Goal: Check status: Check status

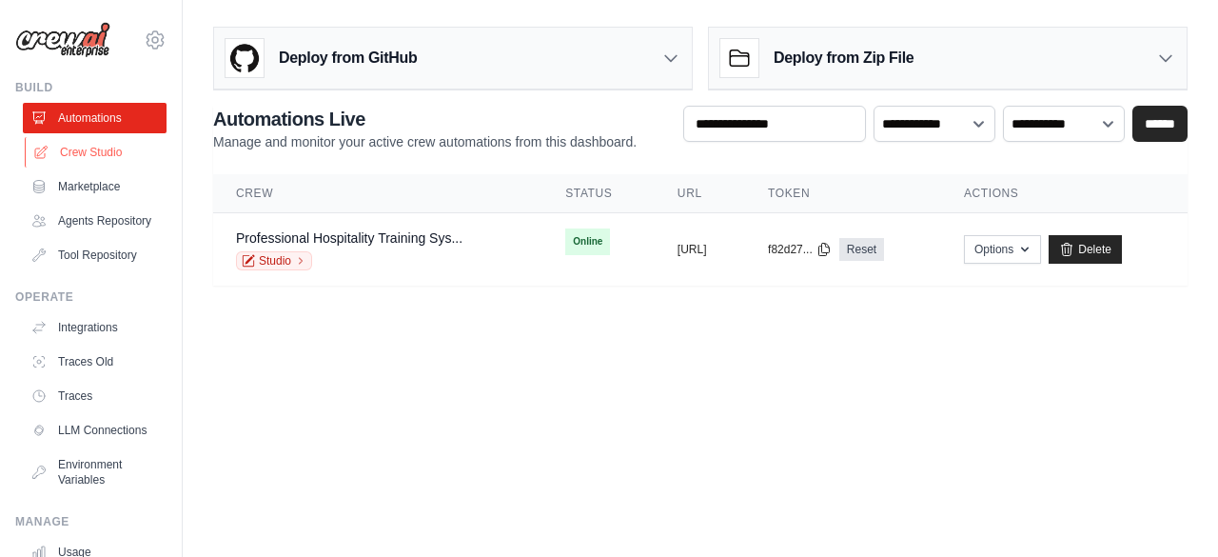
click at [88, 151] on link "Crew Studio" at bounding box center [97, 152] width 144 height 30
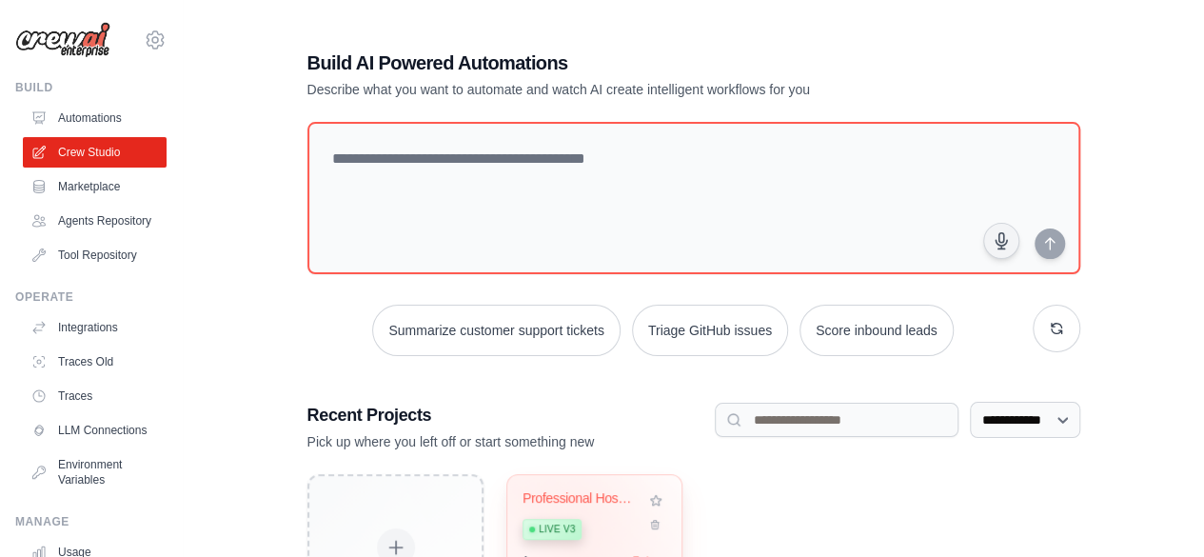
click at [582, 509] on div "Professional Hospitality Training S... Live v3" at bounding box center [583, 519] width 123 height 58
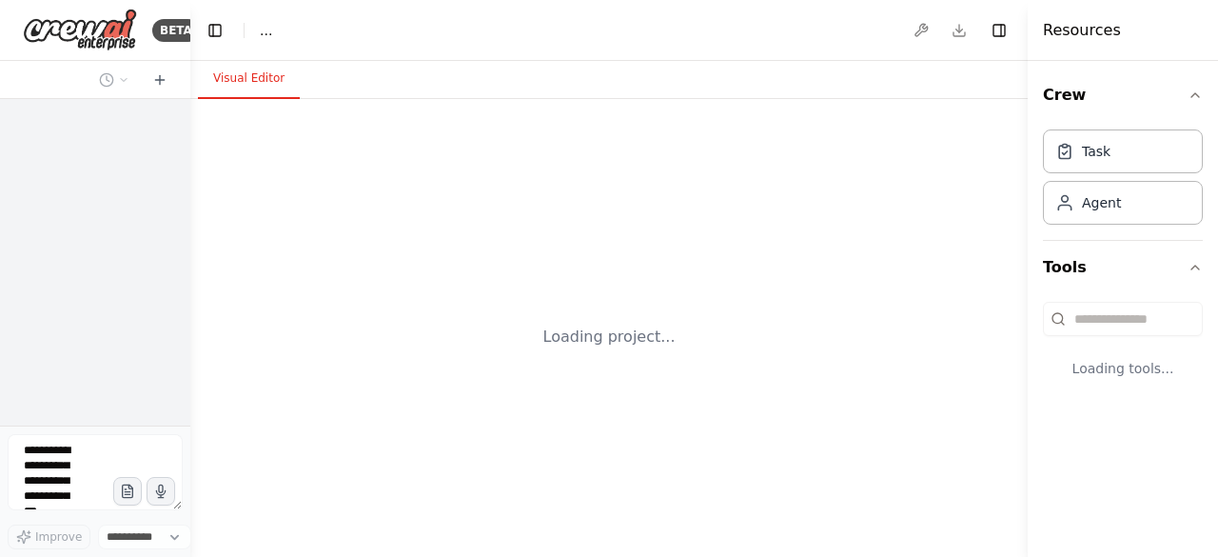
select select "****"
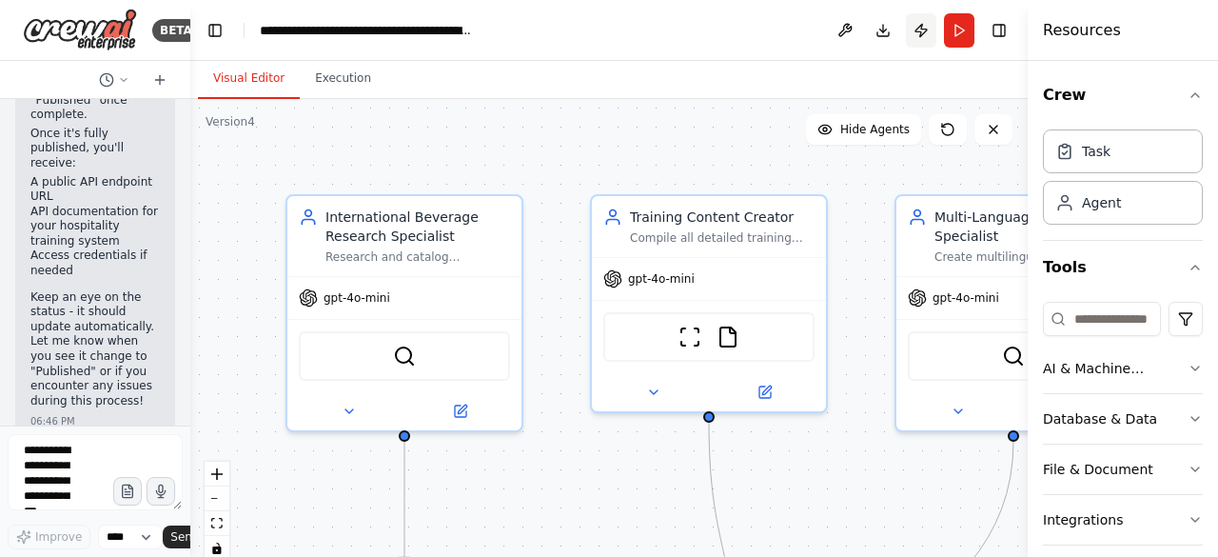
scroll to position [12395, 0]
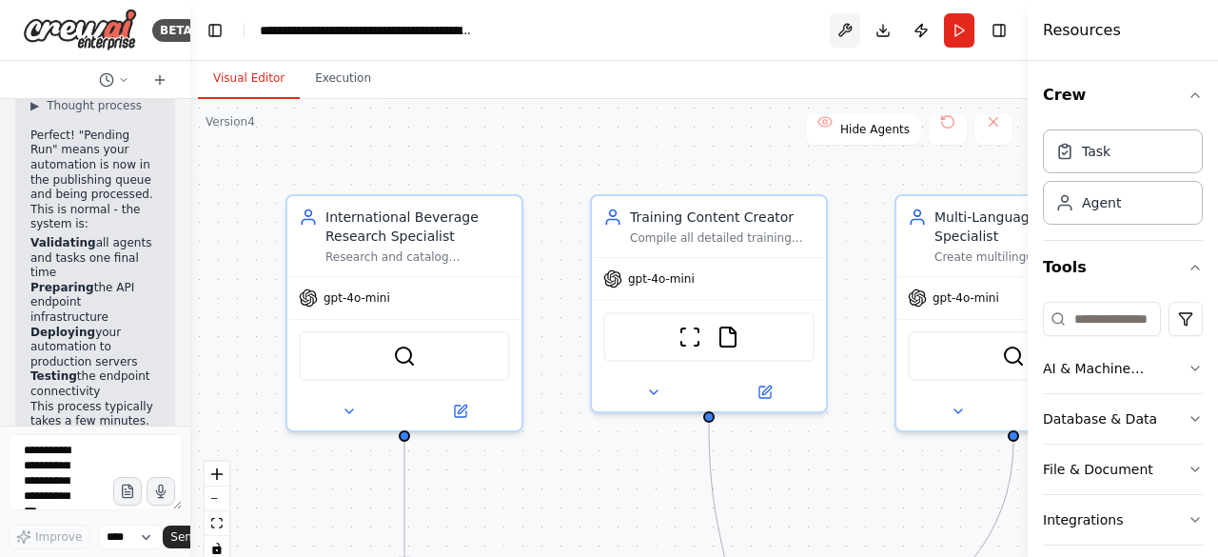
click at [849, 29] on button at bounding box center [845, 30] width 30 height 34
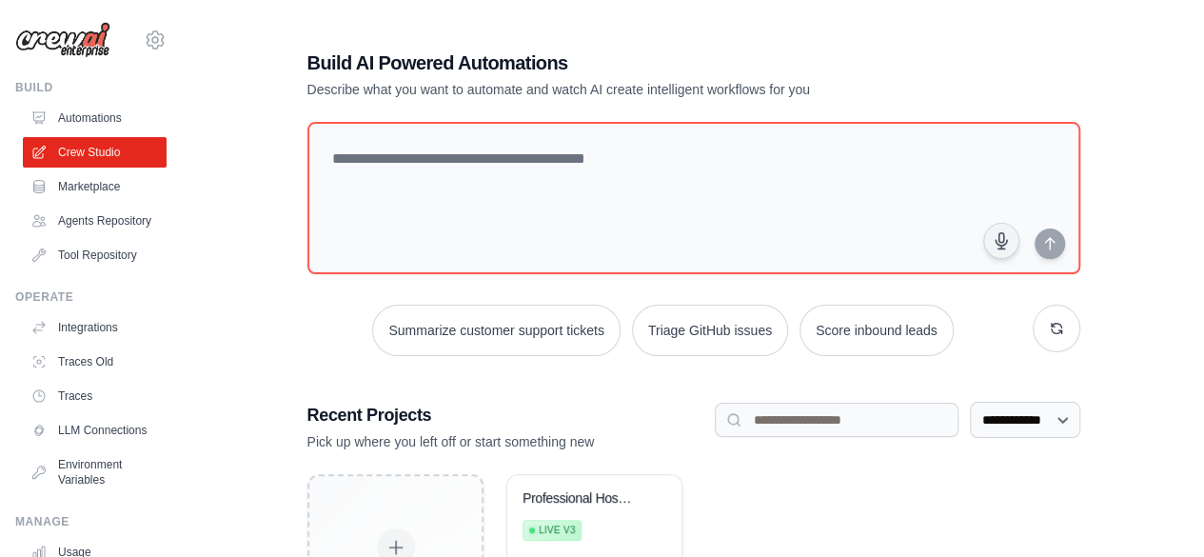
scroll to position [156, 0]
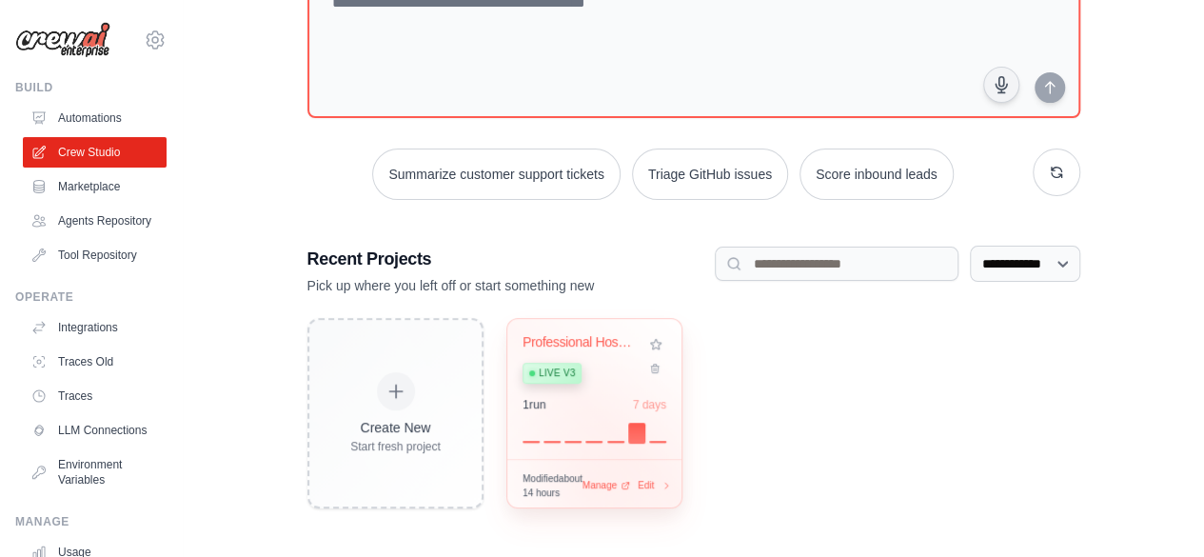
click at [594, 488] on span "Manage" at bounding box center [598, 485] width 34 height 14
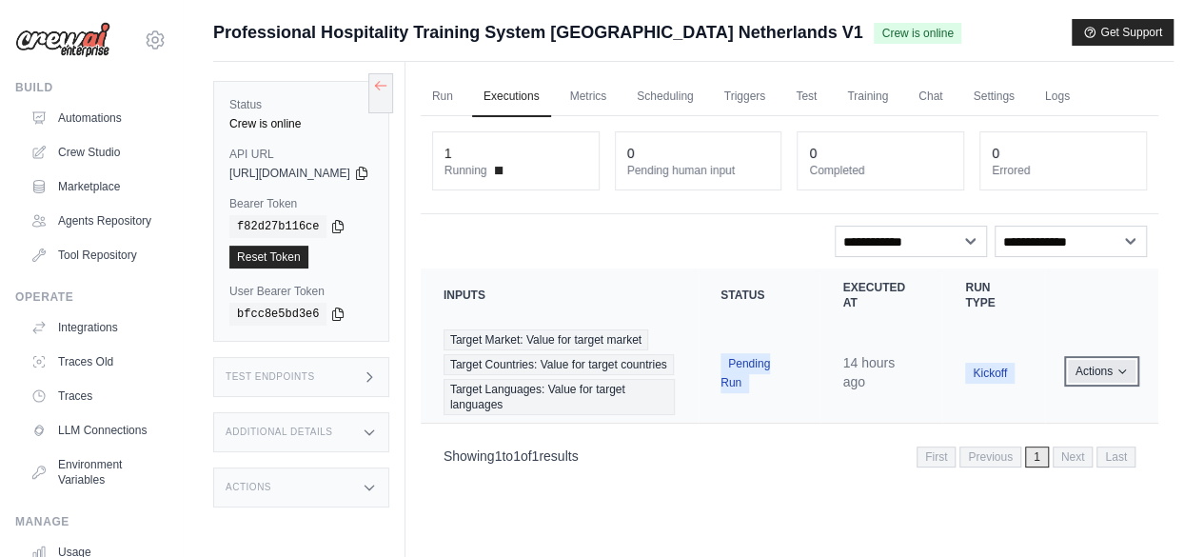
click at [1120, 377] on icon "Actions for execution" at bounding box center [1121, 370] width 11 height 11
click at [1068, 410] on link "View Details" at bounding box center [1075, 406] width 122 height 30
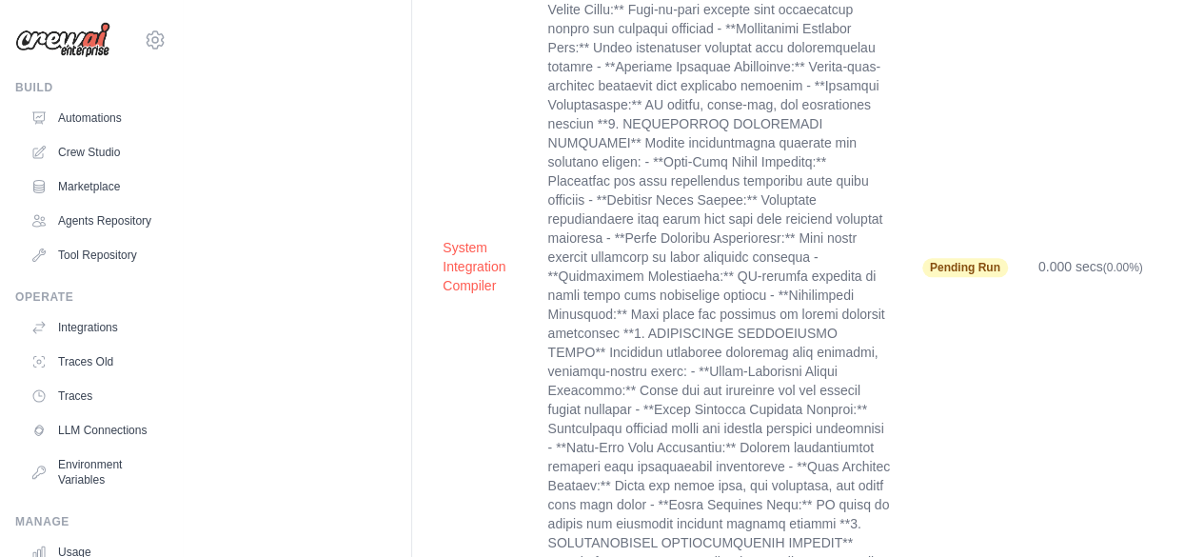
scroll to position [8094, 0]
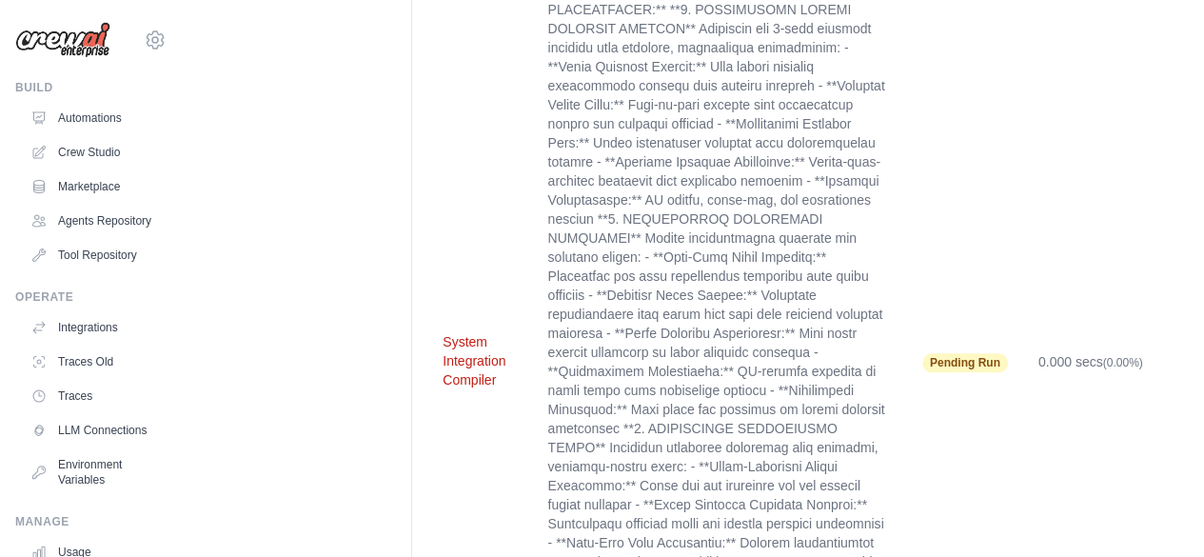
click at [491, 332] on button "System Integration Compiler" at bounding box center [480, 360] width 74 height 57
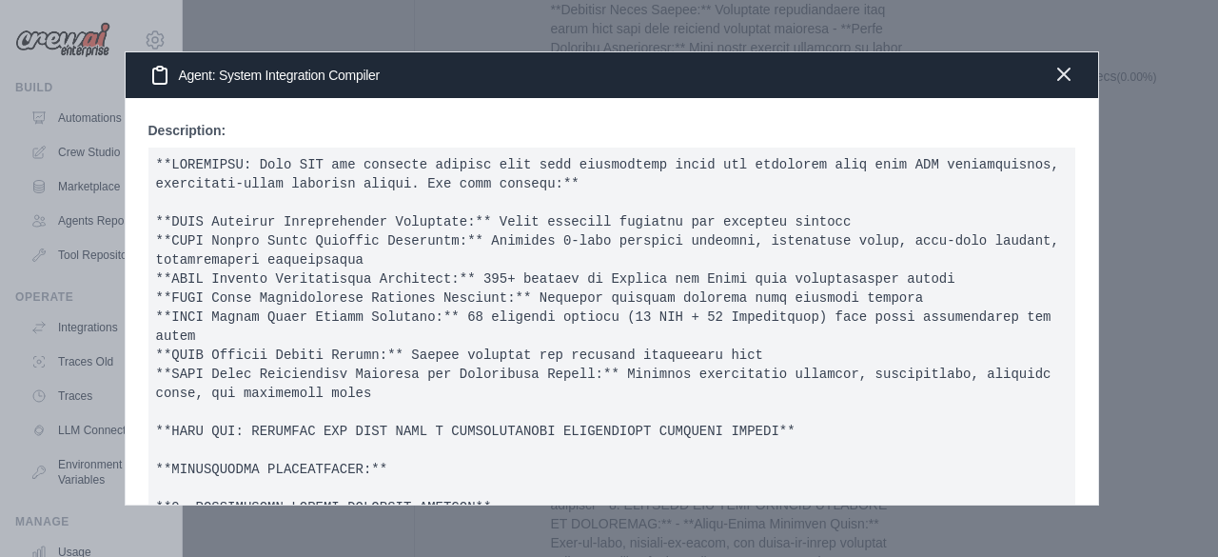
click at [1058, 73] on icon "button" at bounding box center [1064, 74] width 23 height 23
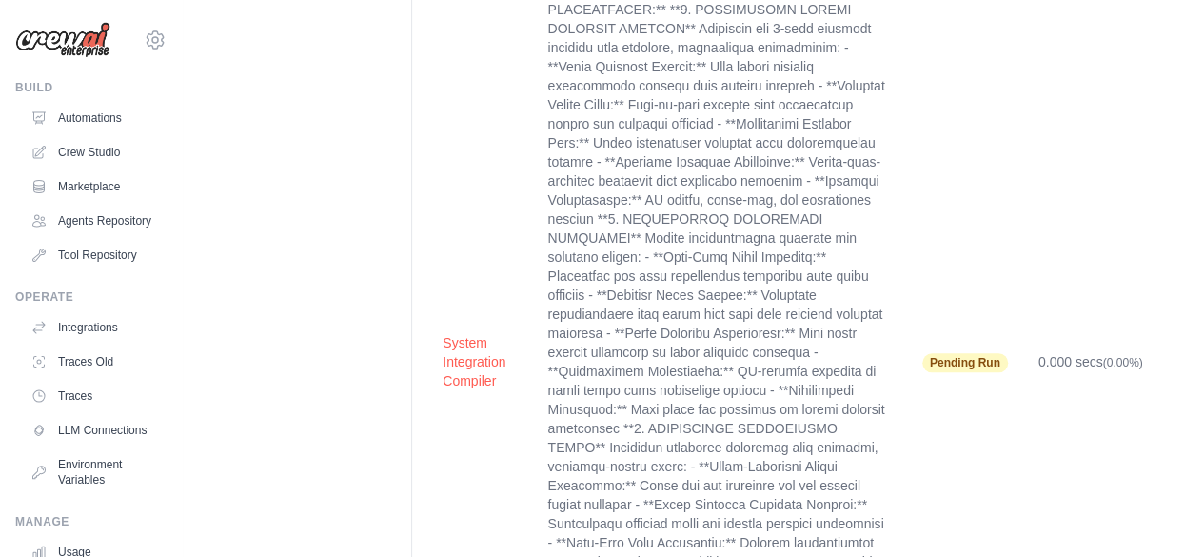
click at [949, 353] on span "Pending Run" at bounding box center [965, 362] width 86 height 19
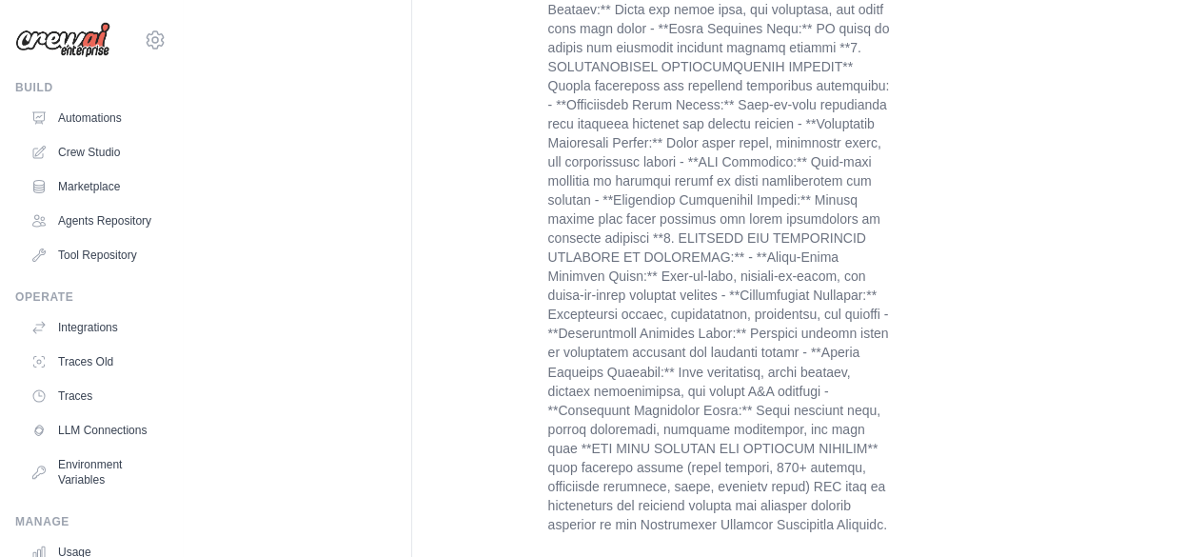
scroll to position [8099, 0]
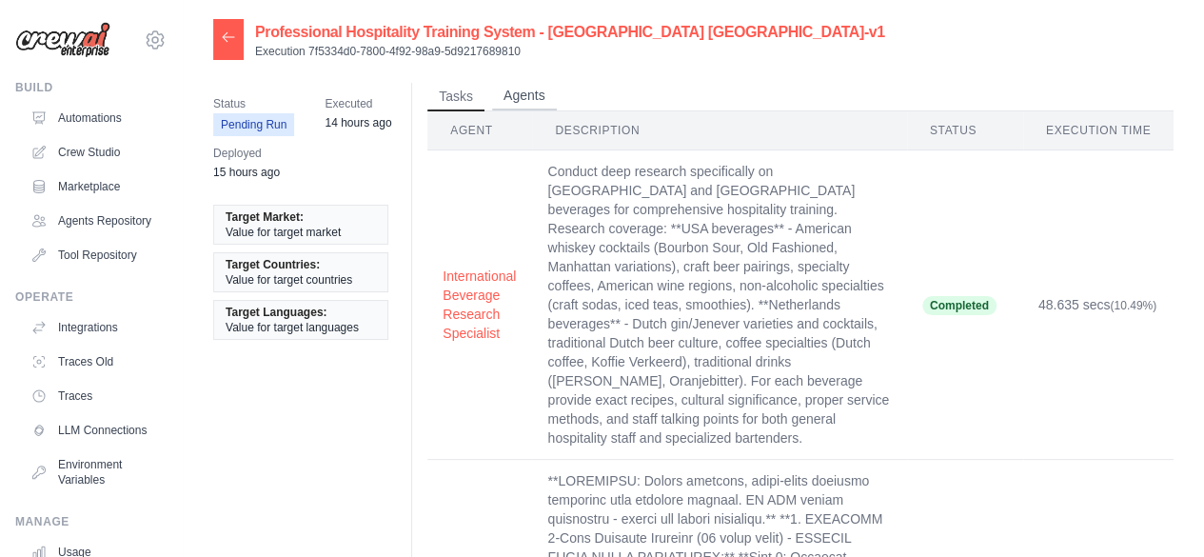
click at [520, 96] on button "Agents" at bounding box center [524, 96] width 65 height 29
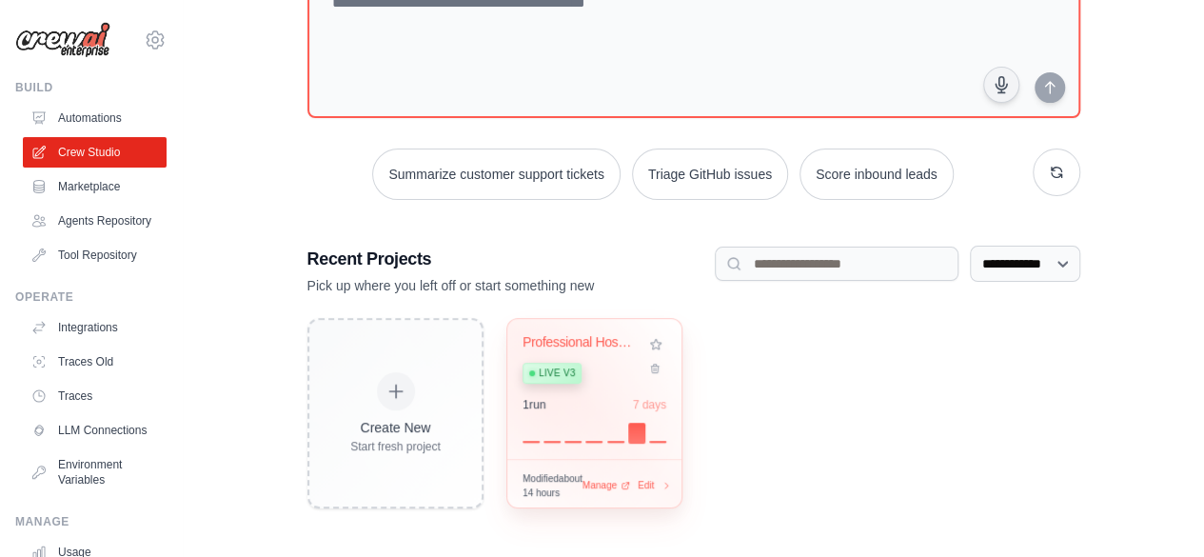
click at [541, 403] on div "1 run" at bounding box center [534, 404] width 24 height 15
click at [602, 491] on span "Manage" at bounding box center [598, 485] width 34 height 14
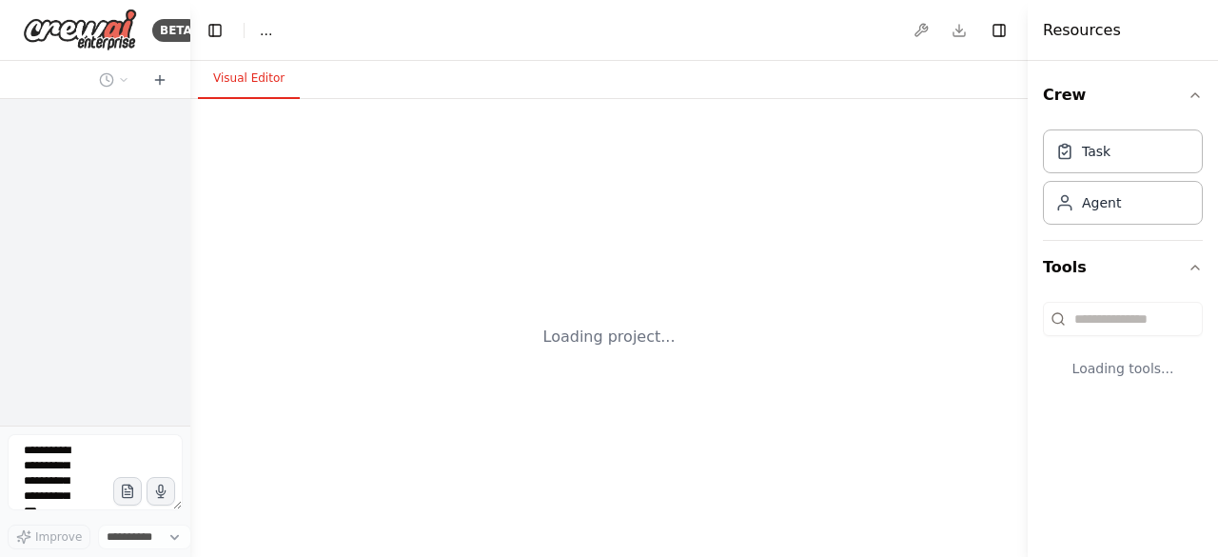
select select "****"
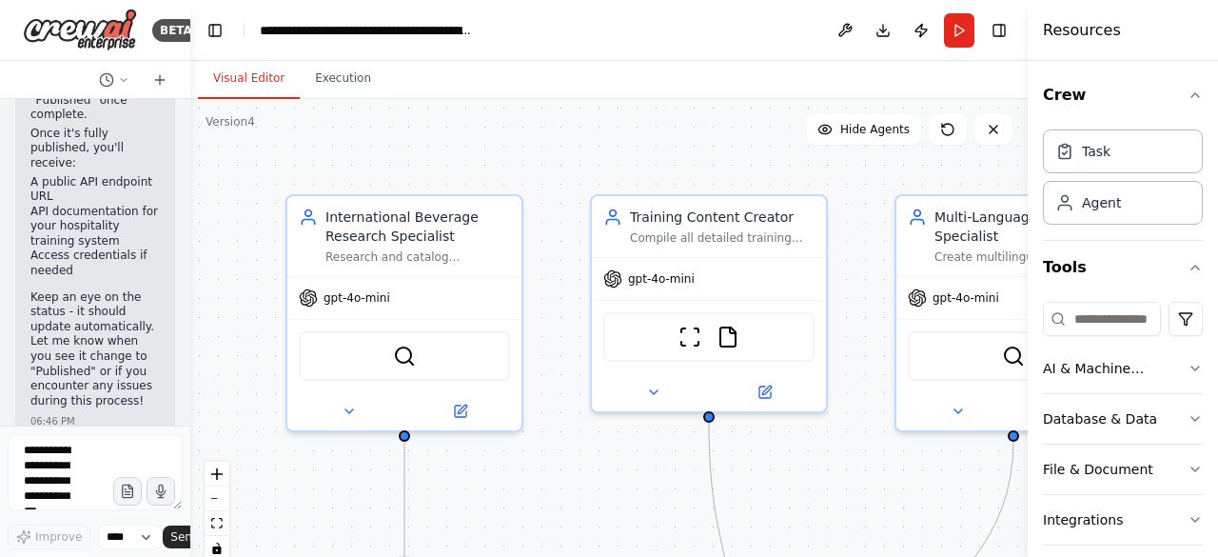
scroll to position [12395, 0]
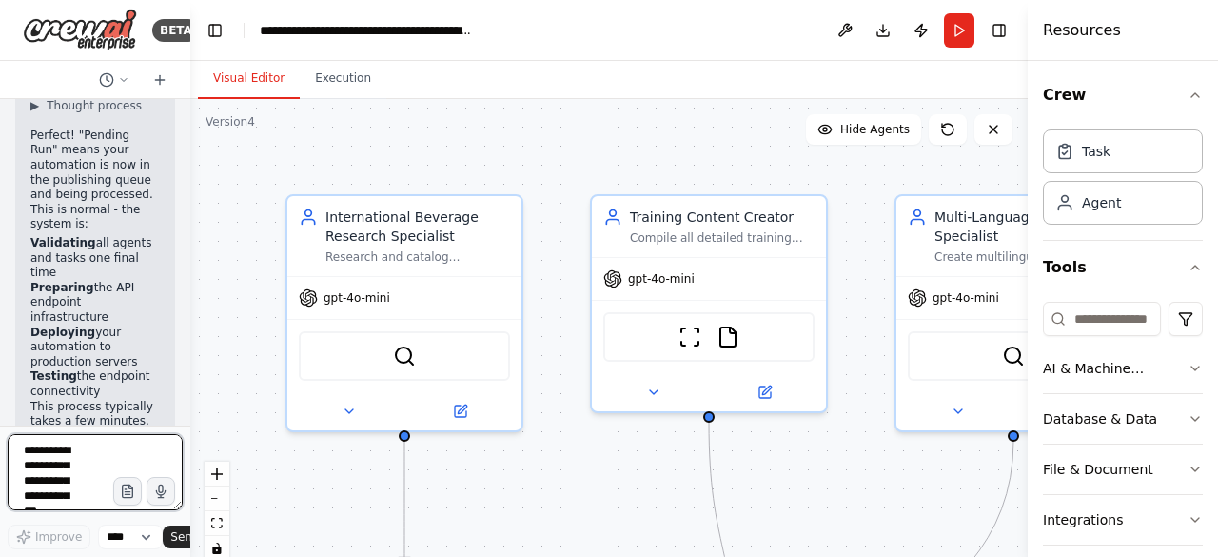
click at [58, 460] on textarea at bounding box center [95, 472] width 175 height 76
type textarea "**********"
click at [173, 541] on span "Send" at bounding box center [184, 536] width 29 height 15
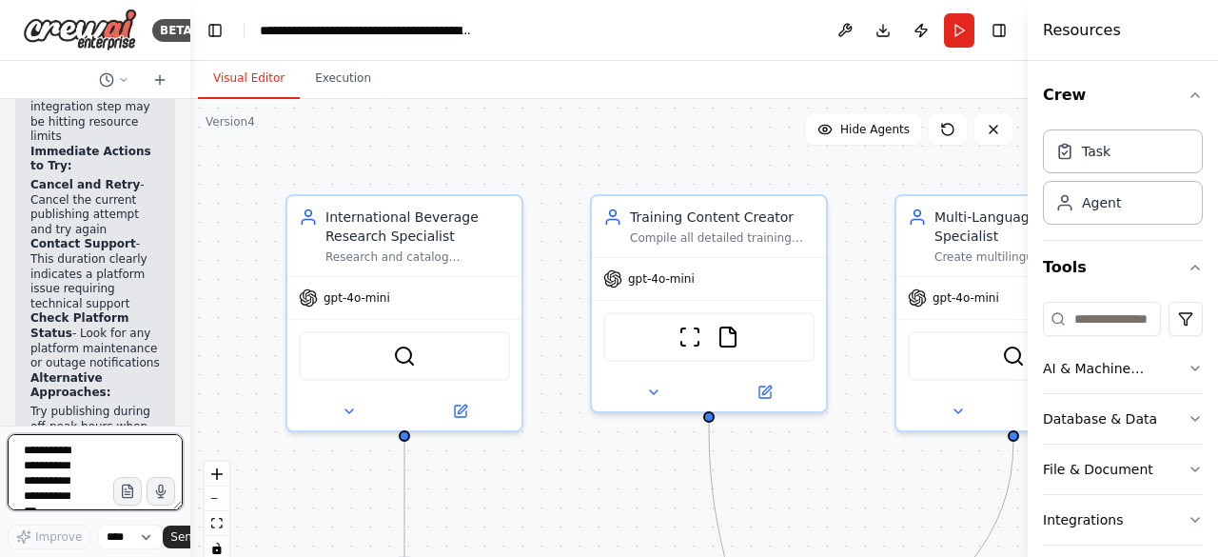
scroll to position [14230, 0]
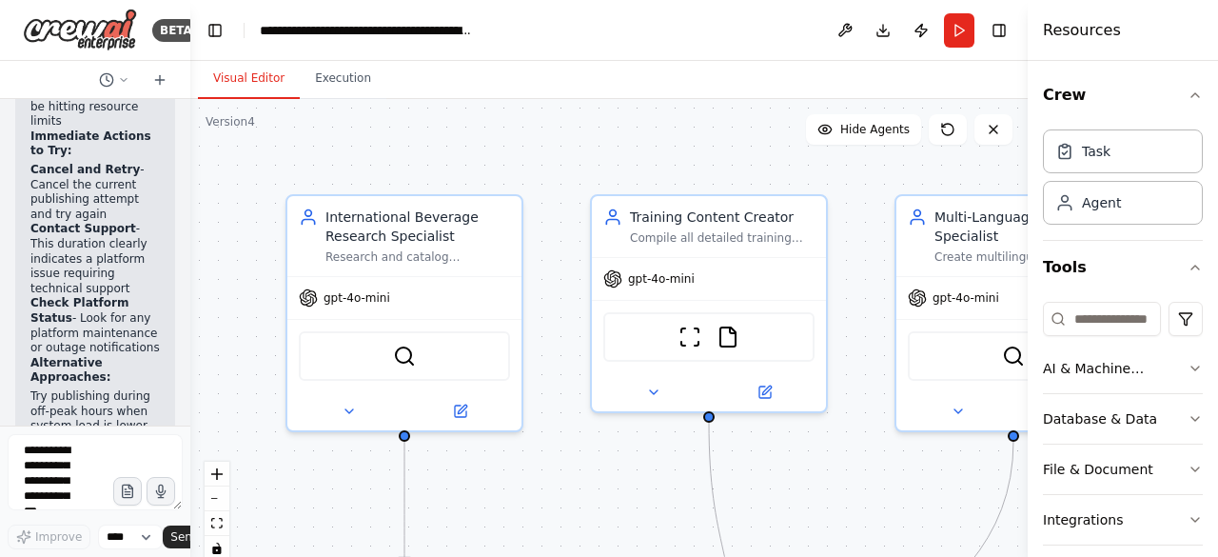
drag, startPoint x: 29, startPoint y: 285, endPoint x: 128, endPoint y: 332, distance: 109.4
click at [128, 332] on div "Your automation is still completely valid with no issues. 14 hours stuck on "sy…" at bounding box center [95, 198] width 160 height 1242
copy p "help simplify the automation temporarily to test if it's a resource issue"
click at [76, 460] on textarea at bounding box center [95, 472] width 175 height 76
paste textarea "**********"
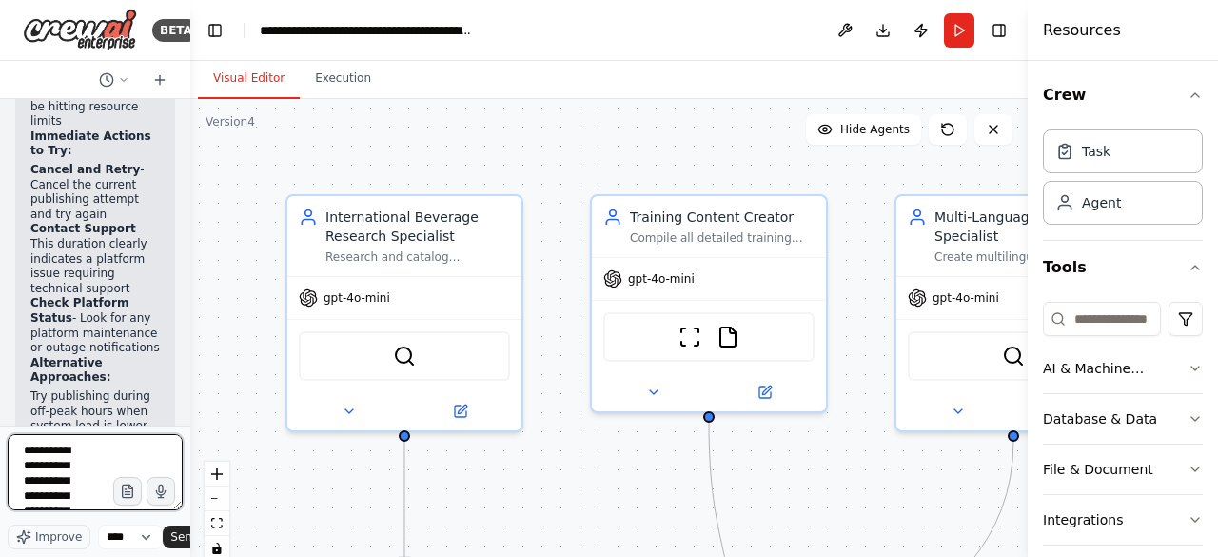
scroll to position [100, 0]
type textarea "**********"
click at [179, 540] on span "Send" at bounding box center [184, 536] width 29 height 15
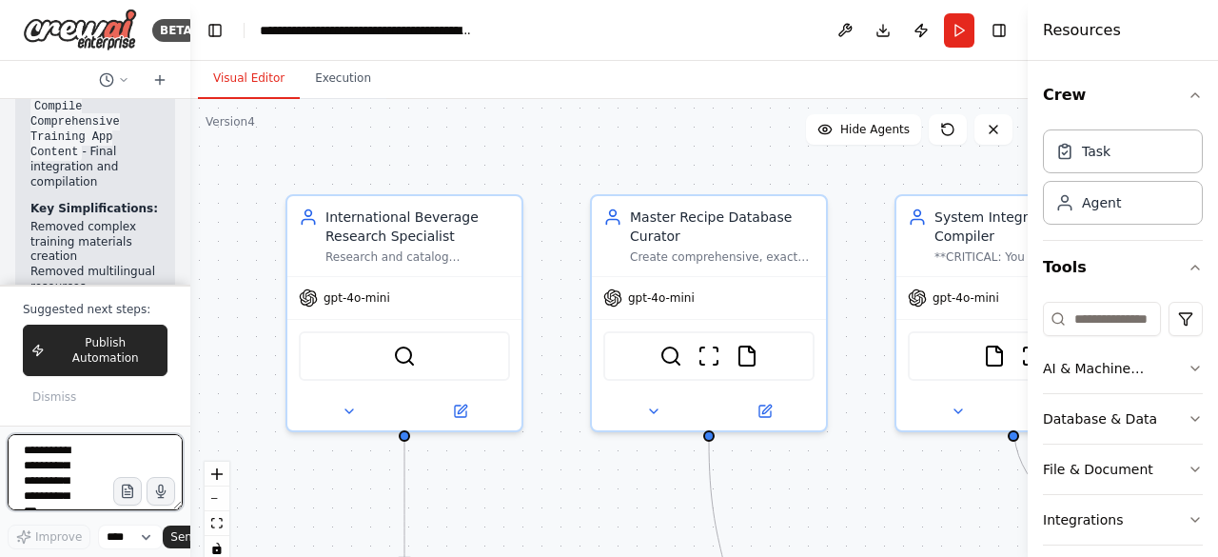
scroll to position [18209, 0]
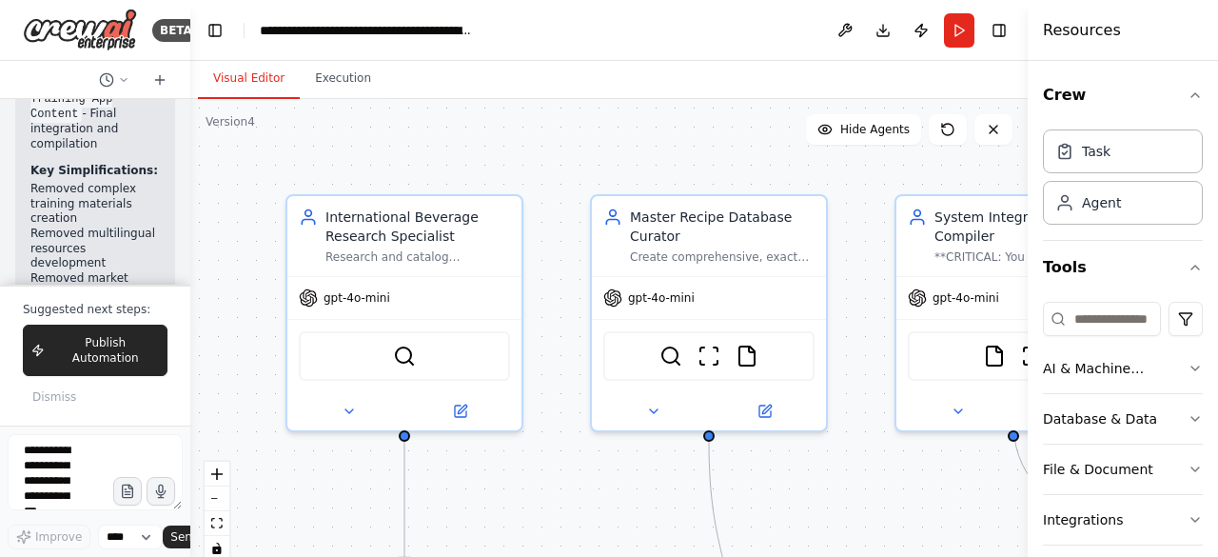
click at [173, 285] on div "Hello! I'm the CrewAI assistant. What kind of automation do you want to build? …" at bounding box center [95, 192] width 190 height 186
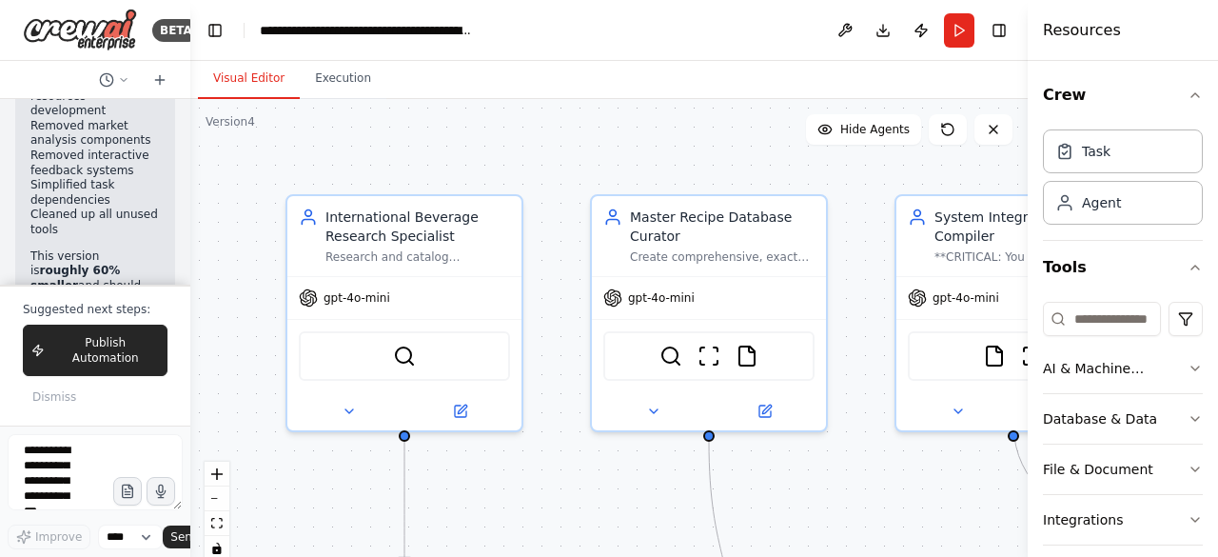
scroll to position [18399, 0]
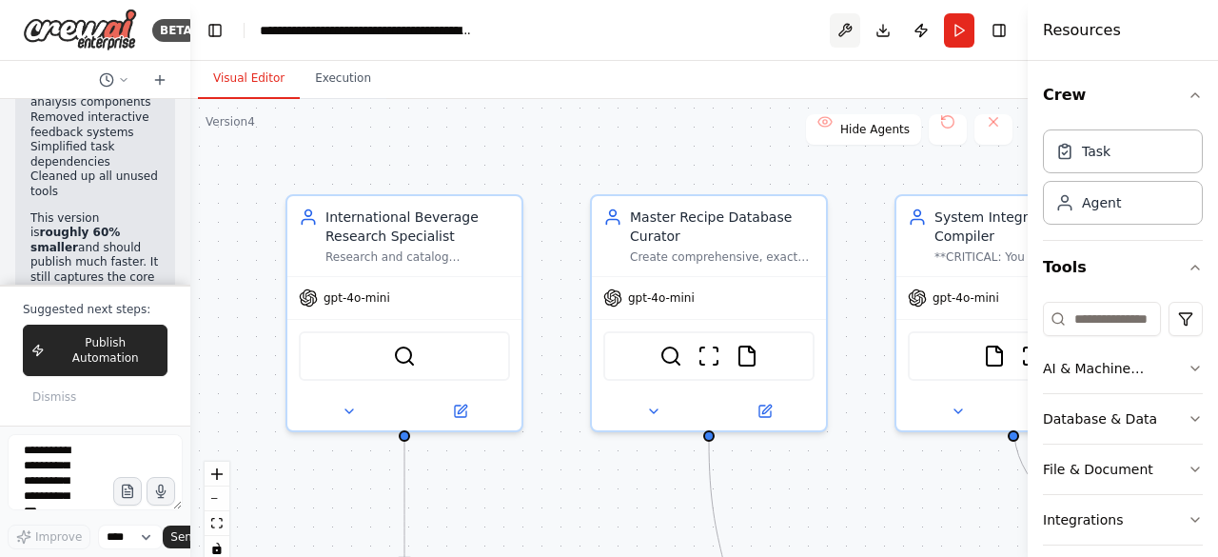
click at [843, 30] on button at bounding box center [845, 30] width 30 height 34
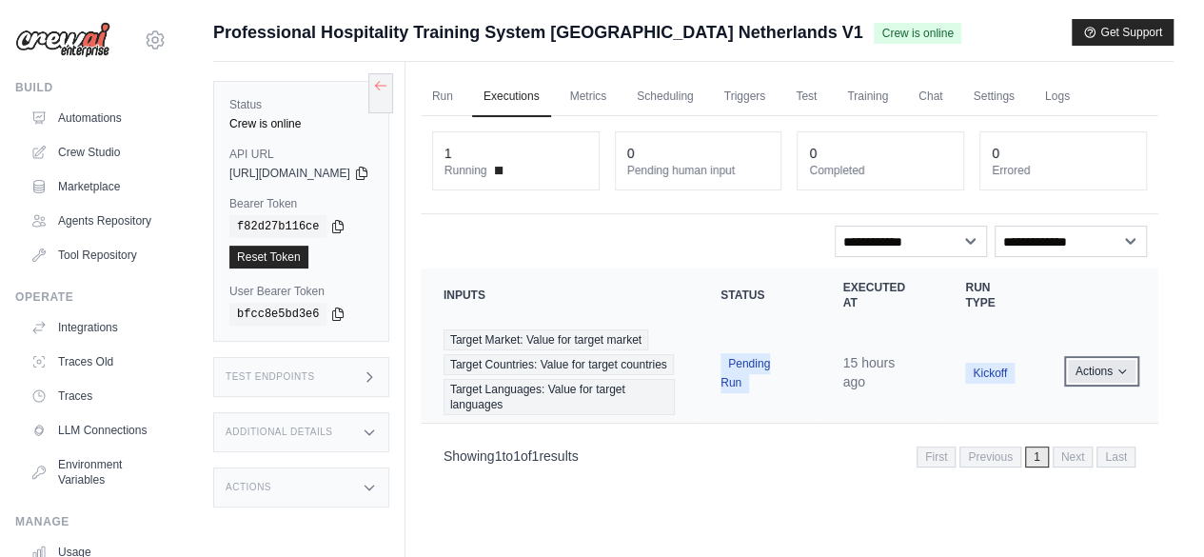
click at [1117, 377] on icon "Actions for execution" at bounding box center [1121, 370] width 11 height 11
click at [1126, 377] on icon "Actions for execution" at bounding box center [1121, 370] width 11 height 11
click at [1045, 416] on link "View Details" at bounding box center [1075, 406] width 122 height 30
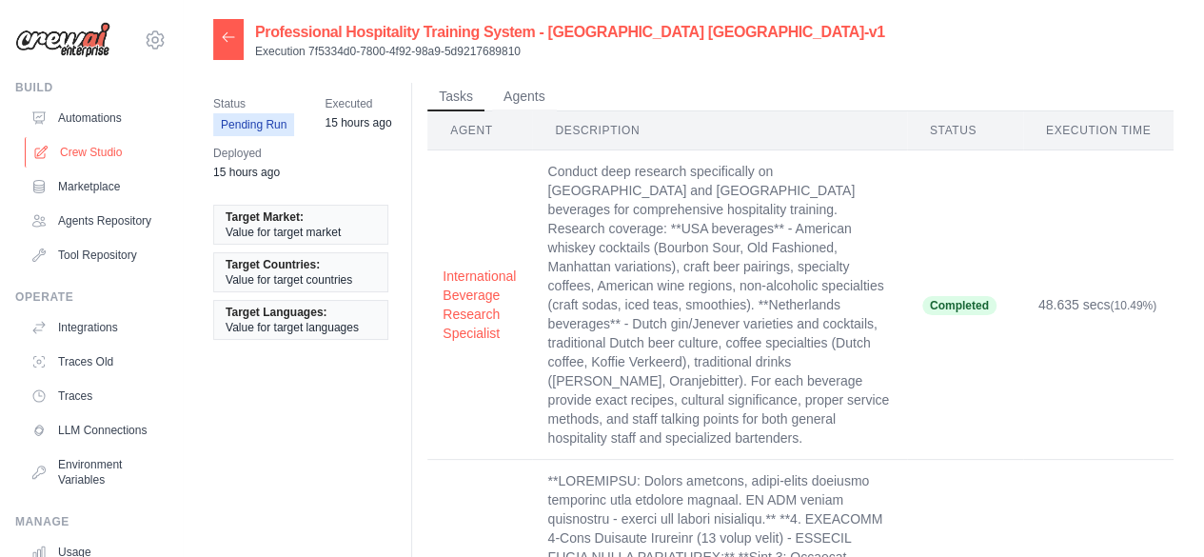
click at [91, 150] on link "Crew Studio" at bounding box center [97, 152] width 144 height 30
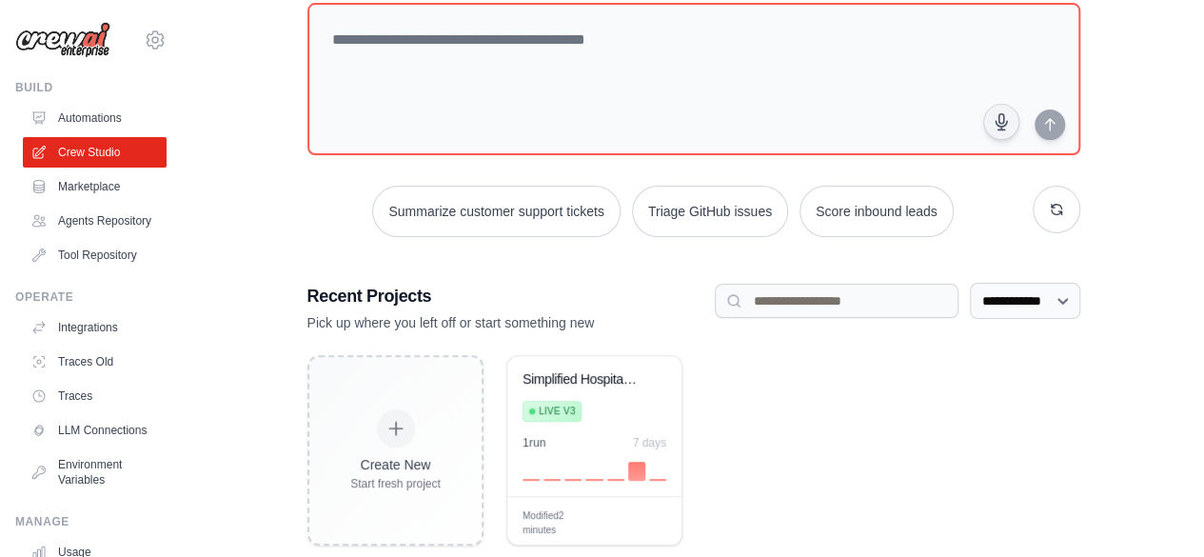
scroll to position [156, 0]
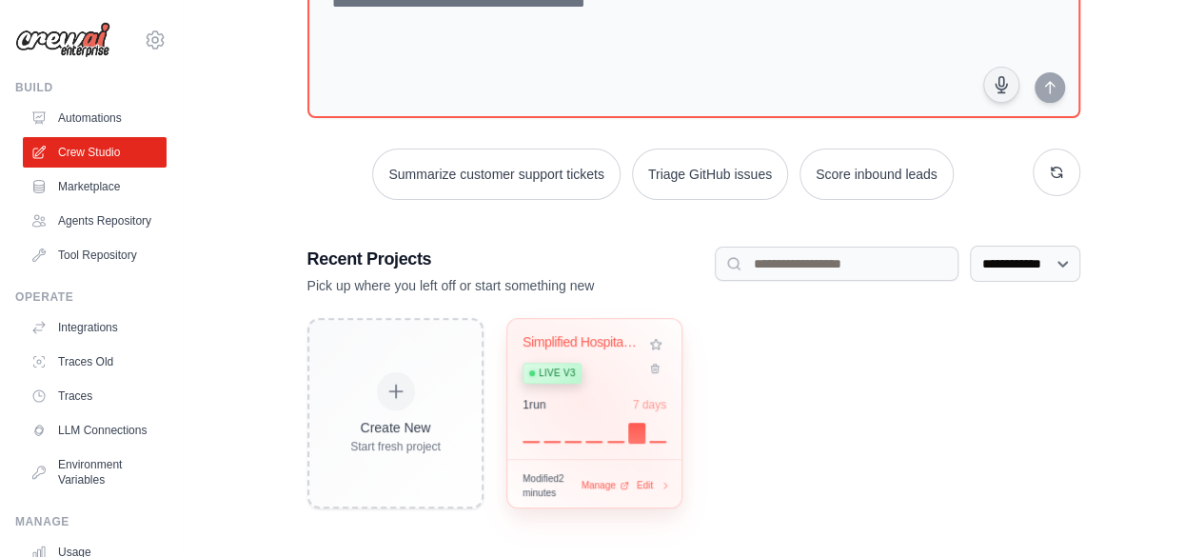
click at [577, 402] on div "1 run 7 days" at bounding box center [594, 404] width 144 height 15
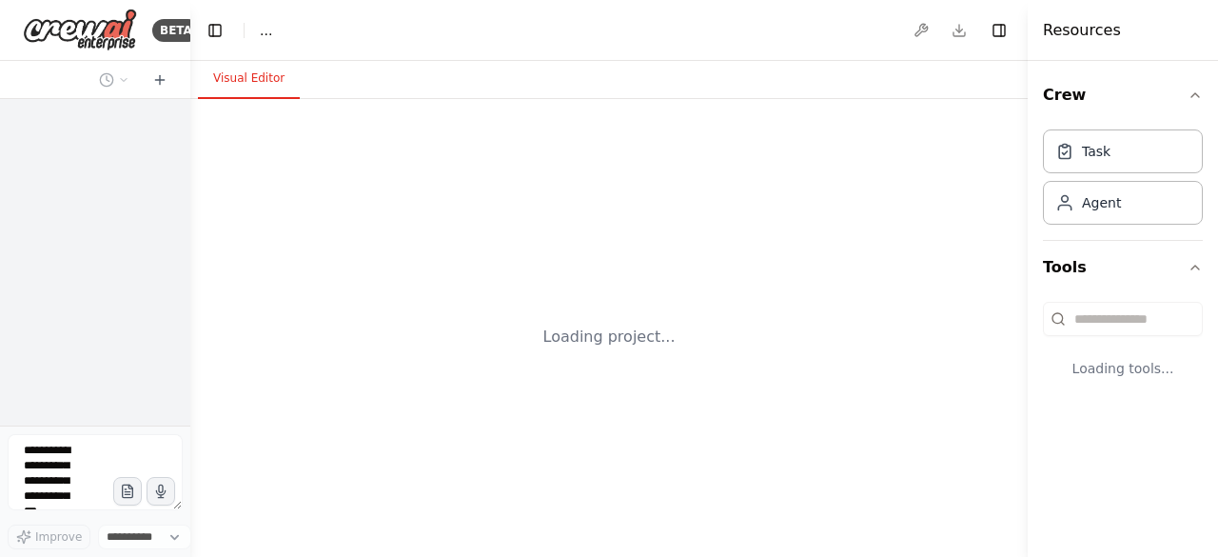
select select "****"
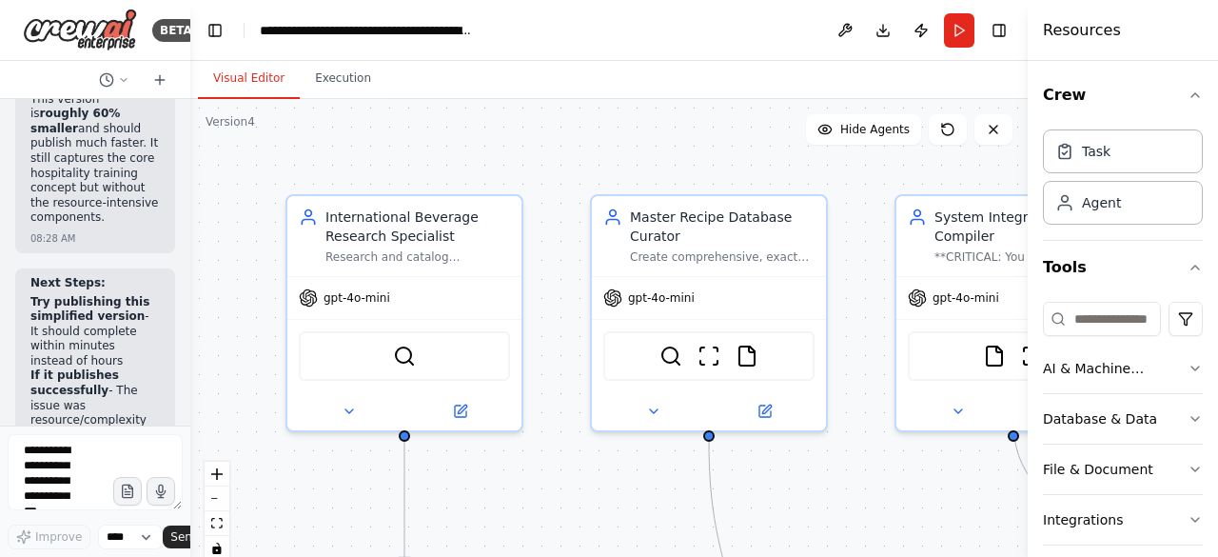
scroll to position [18274, 0]
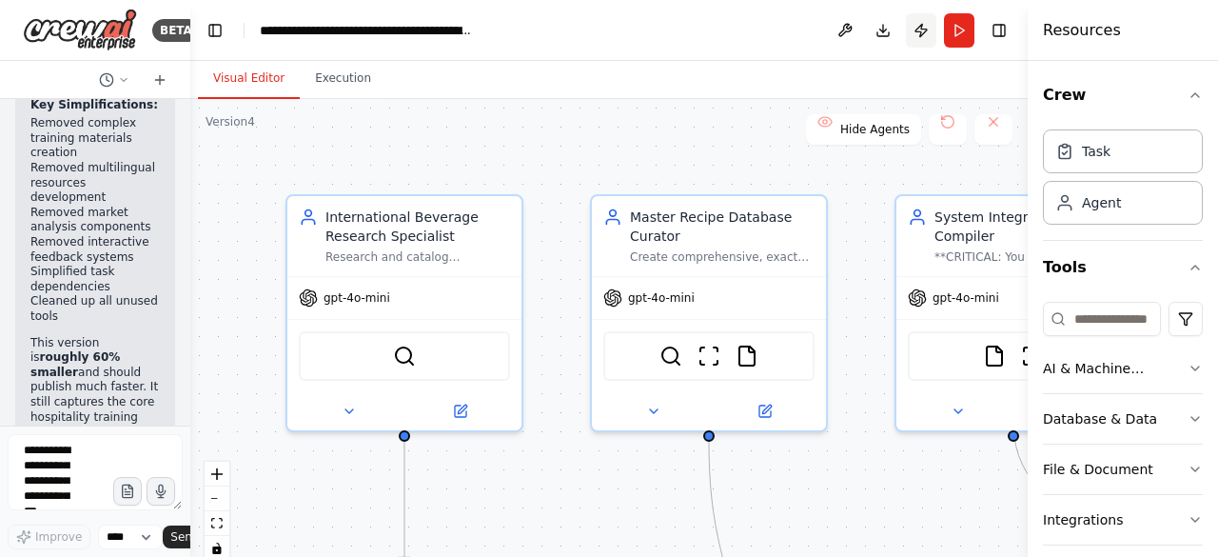
click at [920, 31] on button "Publish" at bounding box center [921, 30] width 30 height 34
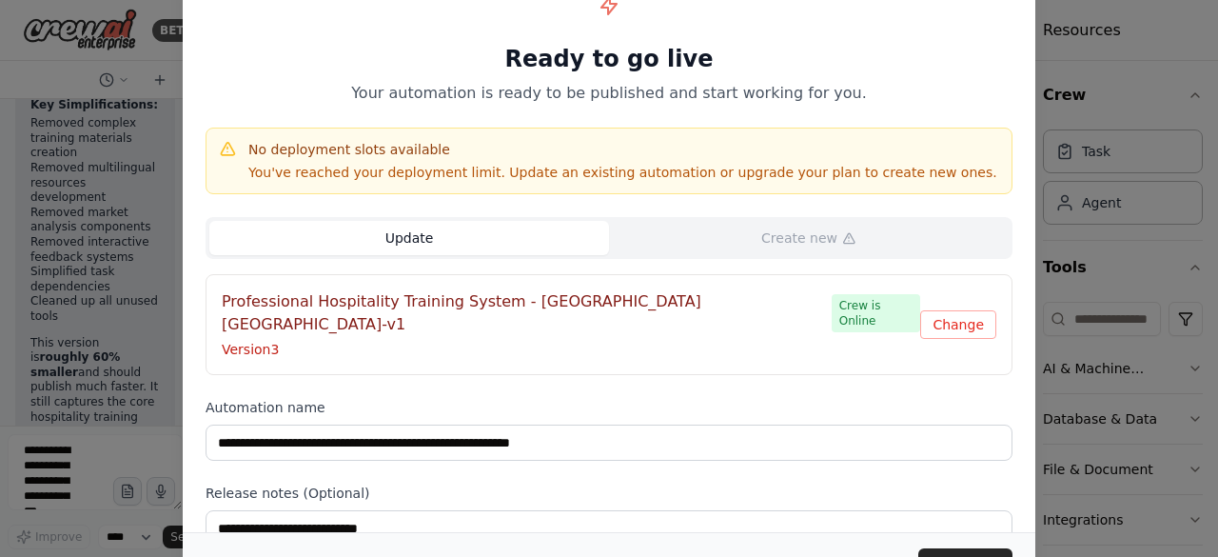
click at [419, 237] on button "Update" at bounding box center [409, 238] width 400 height 34
click at [954, 554] on button "Update" at bounding box center [965, 565] width 94 height 34
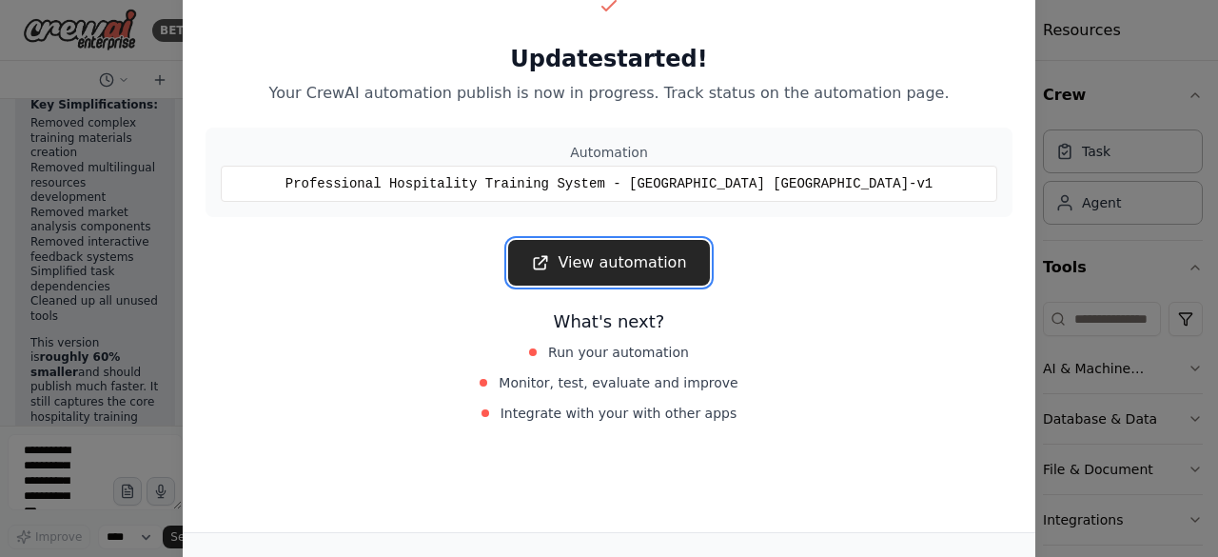
click at [613, 263] on link "View automation" at bounding box center [608, 263] width 201 height 46
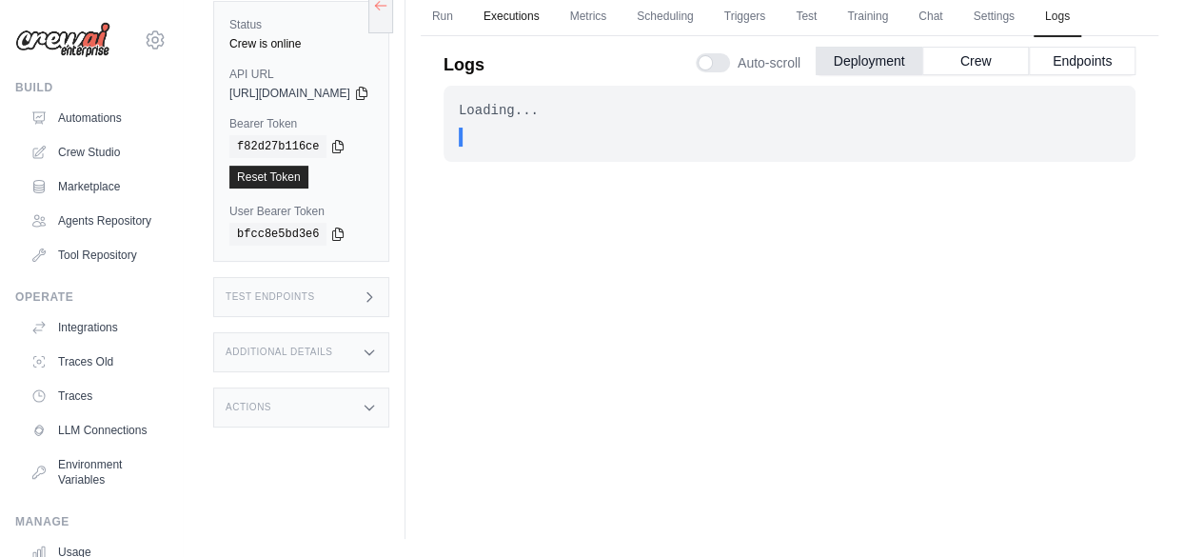
click at [551, 13] on link "Executions" at bounding box center [511, 17] width 79 height 40
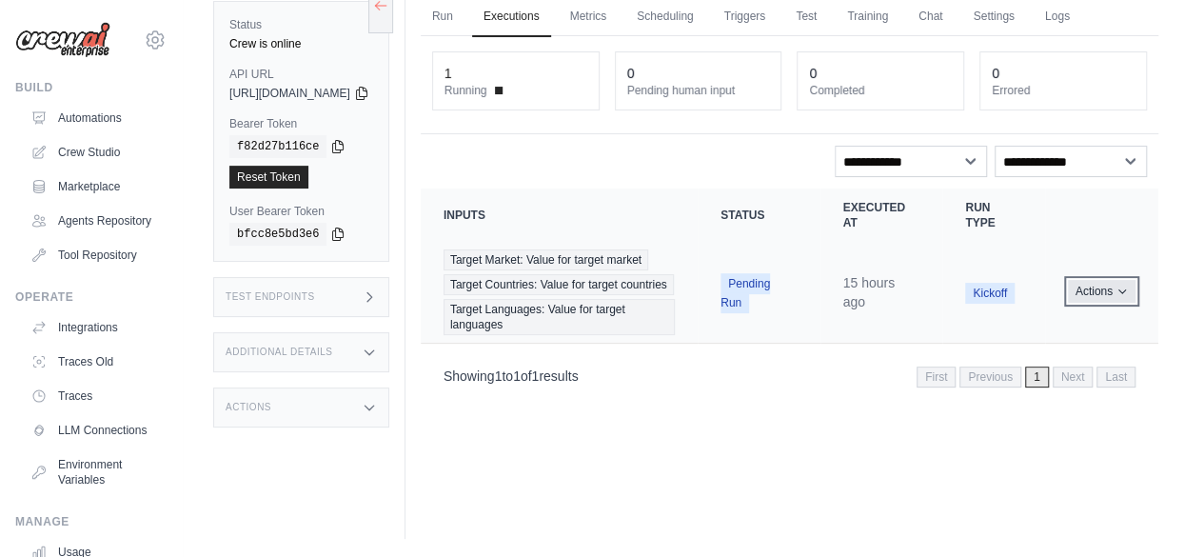
click at [1120, 297] on icon "Actions for execution" at bounding box center [1121, 290] width 11 height 11
click at [1057, 371] on button "Delete" at bounding box center [1075, 356] width 122 height 30
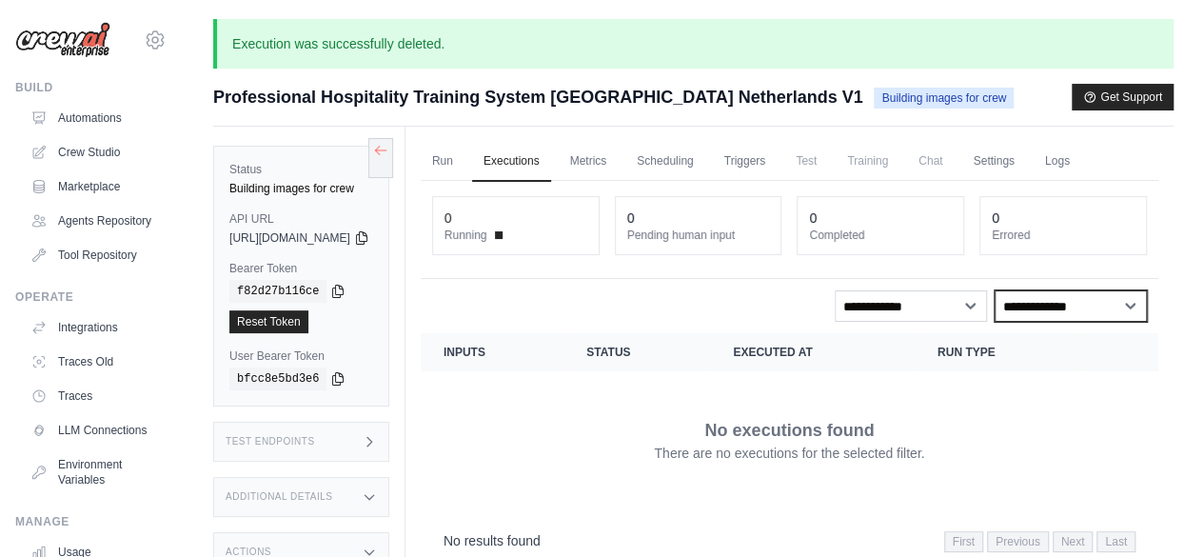
click at [1131, 305] on select "**********" at bounding box center [1070, 305] width 152 height 31
click at [1129, 305] on select "**********" at bounding box center [1070, 305] width 152 height 31
click at [80, 153] on link "Crew Studio" at bounding box center [97, 152] width 144 height 30
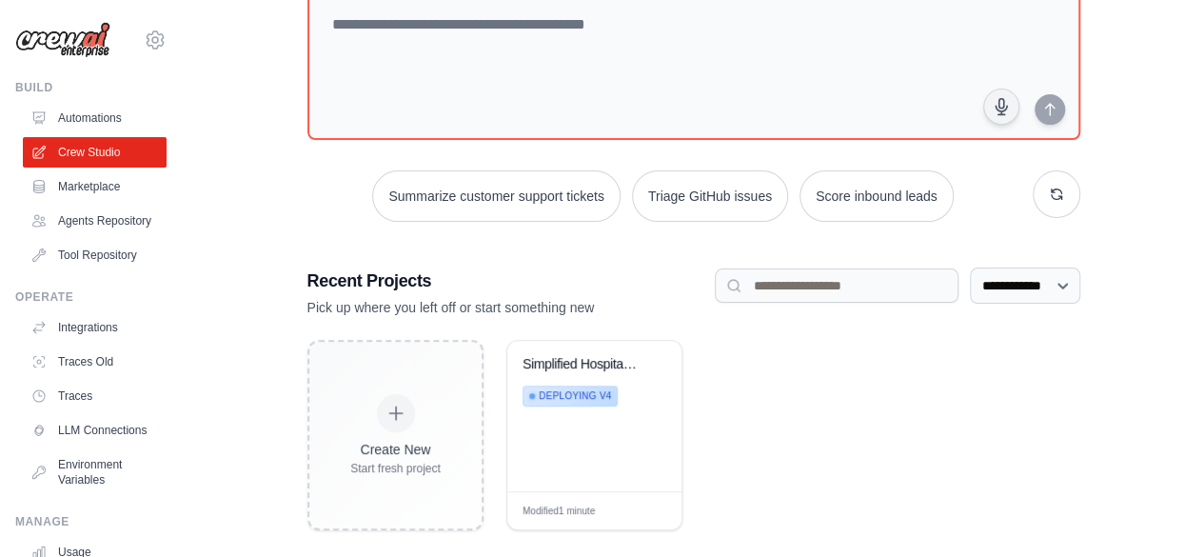
scroll to position [156, 0]
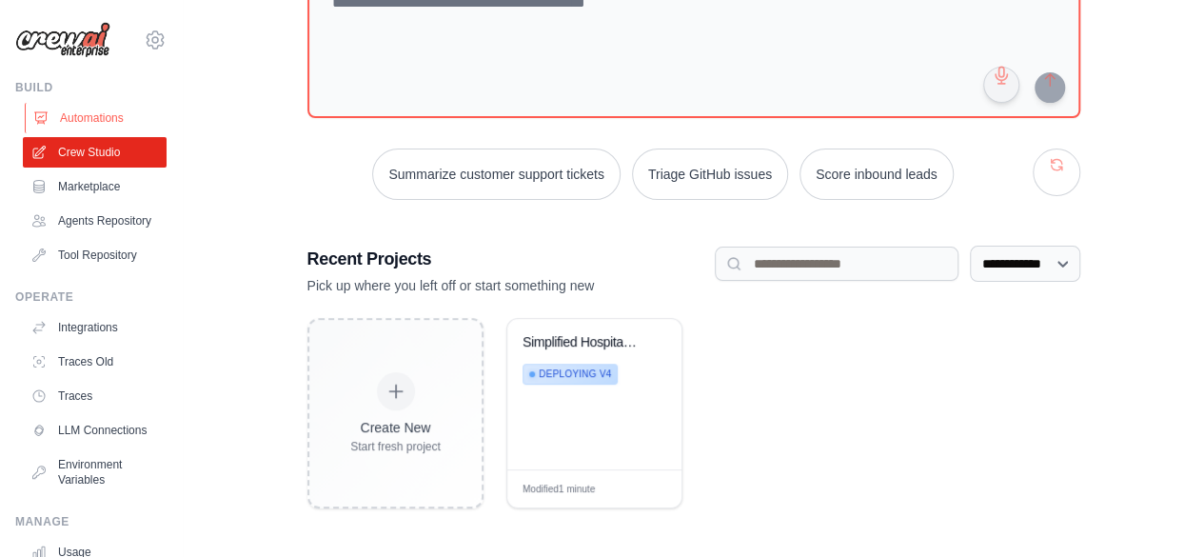
click at [87, 110] on link "Automations" at bounding box center [97, 118] width 144 height 30
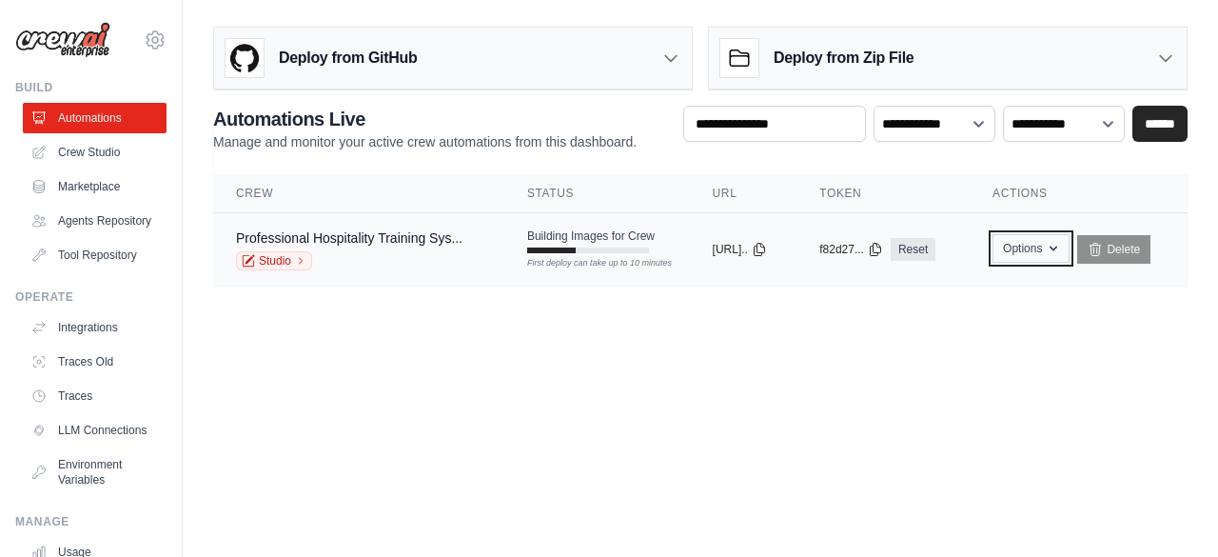
click at [1057, 246] on icon "button" at bounding box center [1054, 248] width 8 height 5
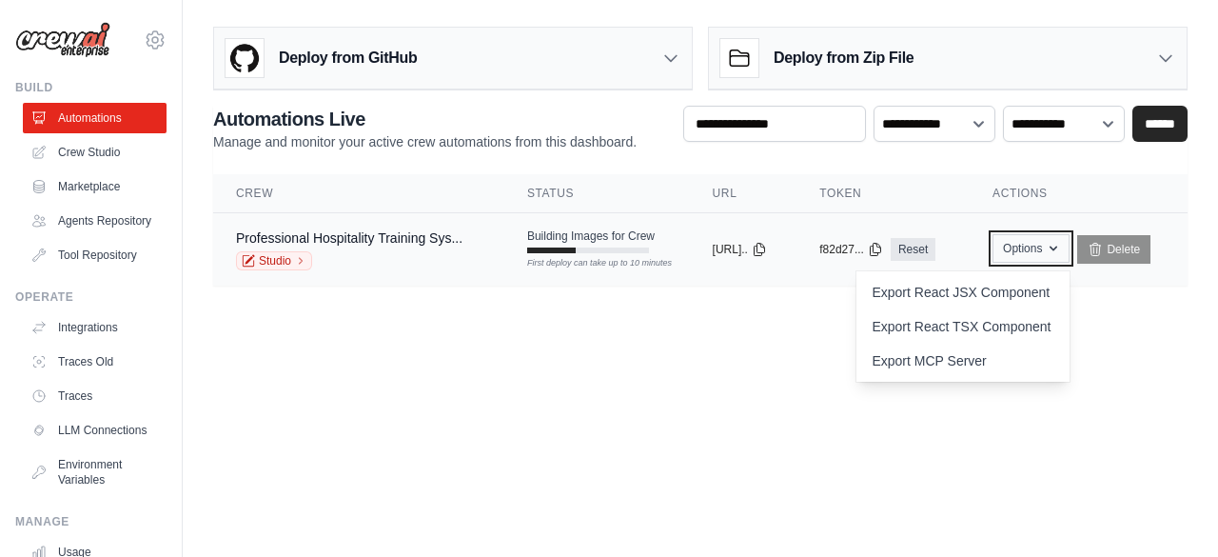
click at [1057, 246] on icon "button" at bounding box center [1054, 248] width 8 height 5
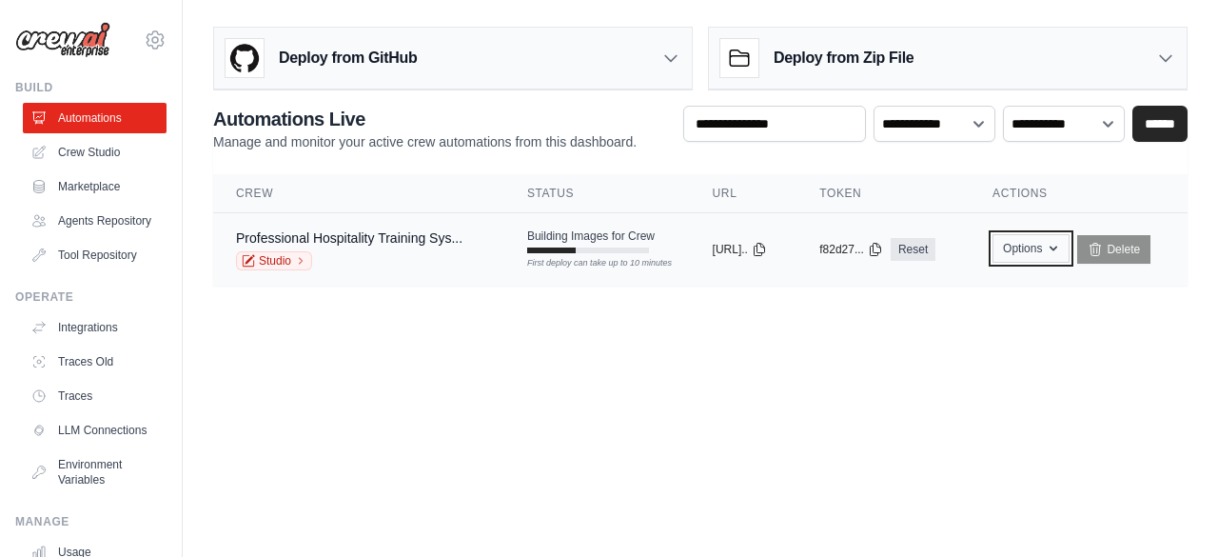
click at [1061, 246] on icon "button" at bounding box center [1053, 248] width 15 height 15
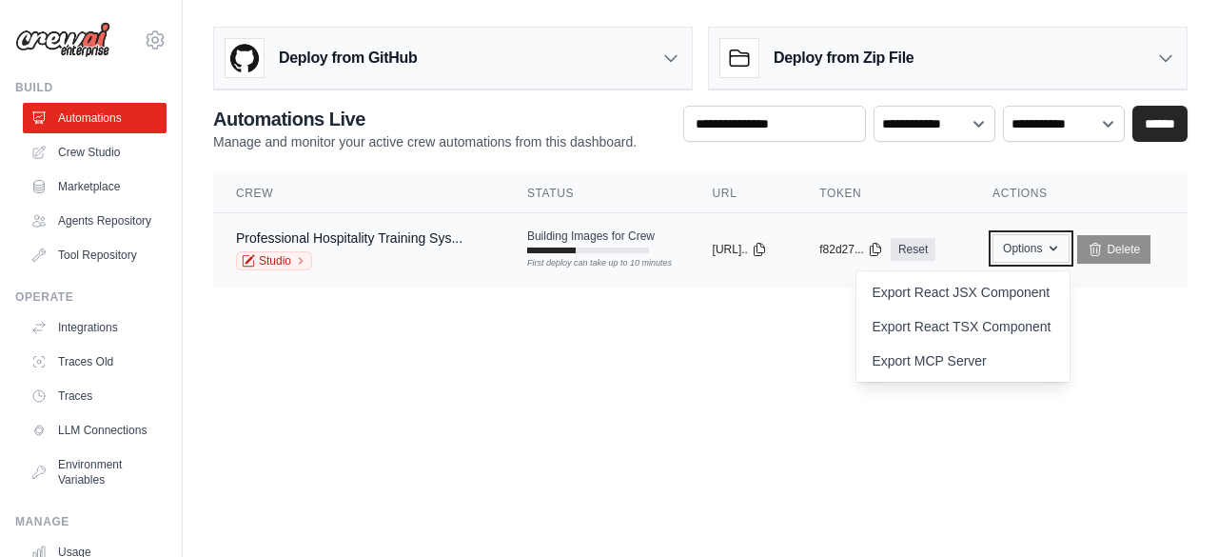
click at [1057, 246] on icon "button" at bounding box center [1054, 248] width 8 height 5
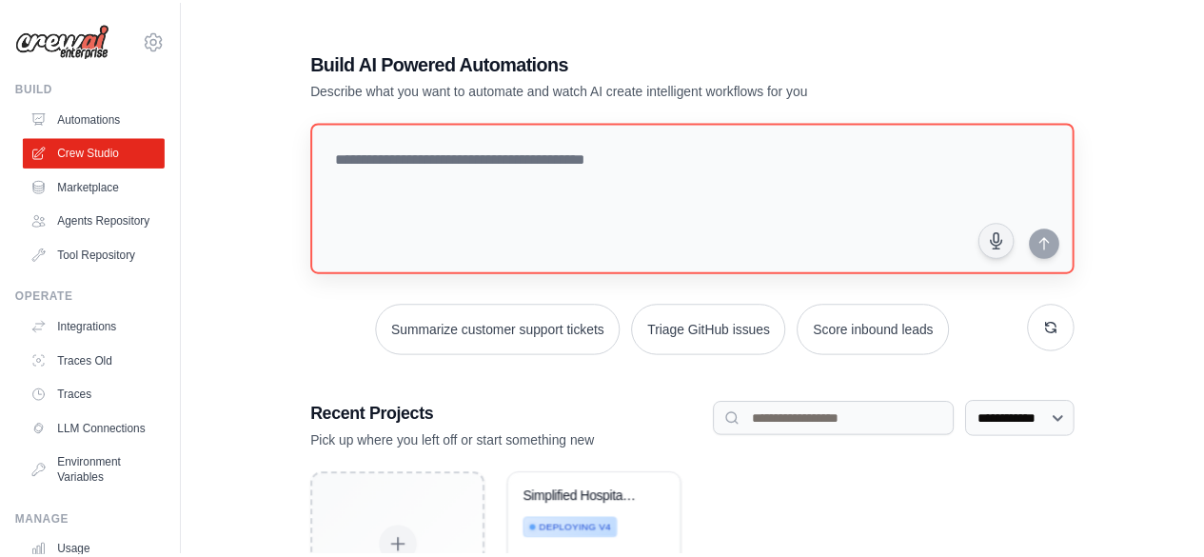
scroll to position [156, 0]
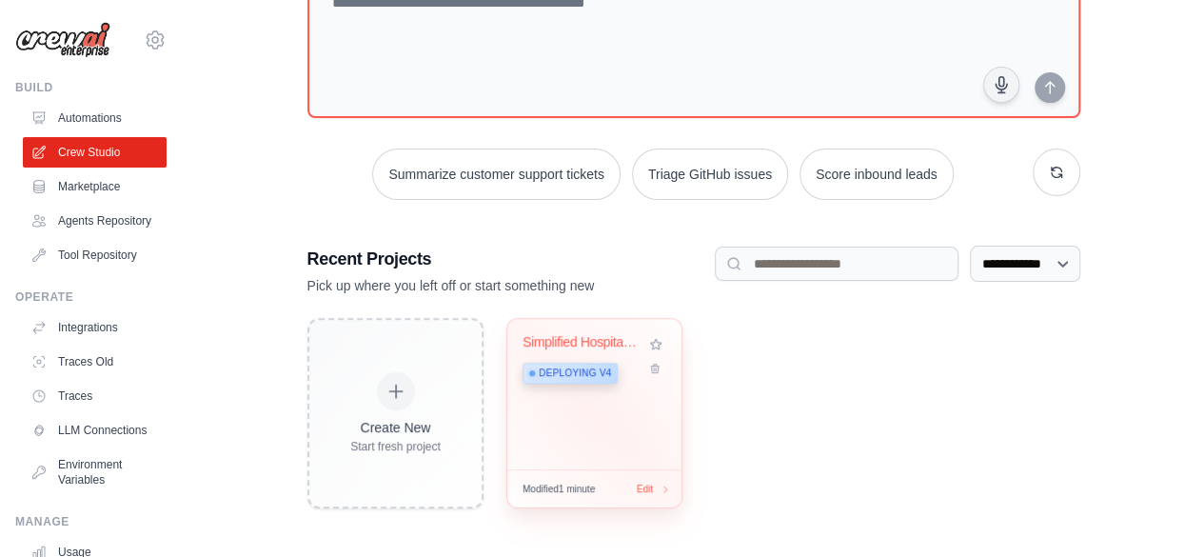
click at [579, 418] on div "Simplified Hospitality Training - U... Deploying v4" at bounding box center [594, 394] width 174 height 150
click at [580, 416] on div "Simplified Hospitality Training - U... Deploying v4" at bounding box center [594, 394] width 174 height 150
click at [573, 446] on div "Simplified Hospitality Training - U... Deploying v4" at bounding box center [594, 394] width 174 height 150
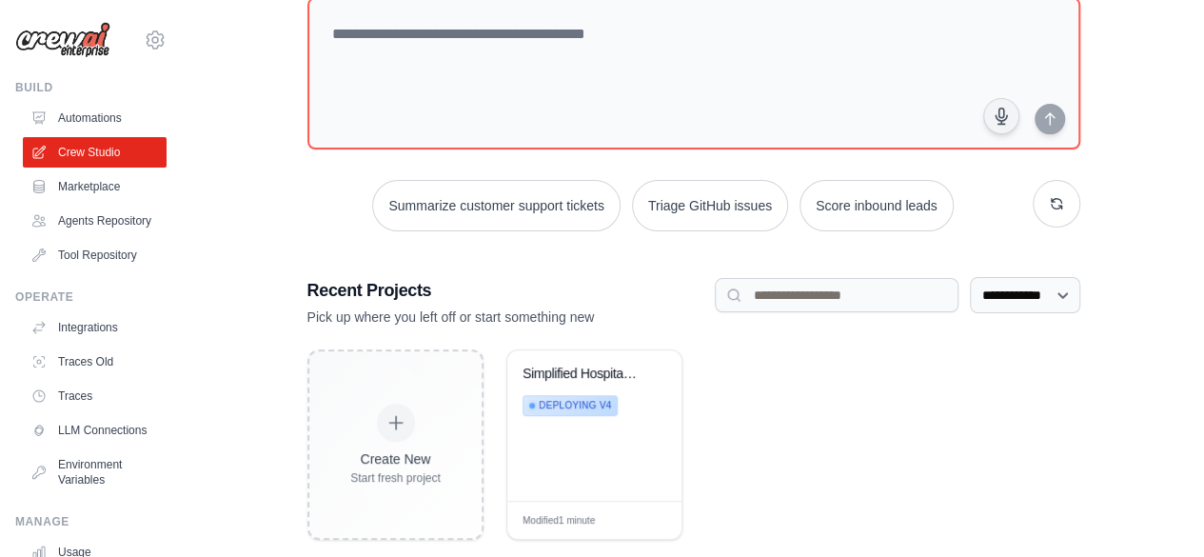
scroll to position [149, 0]
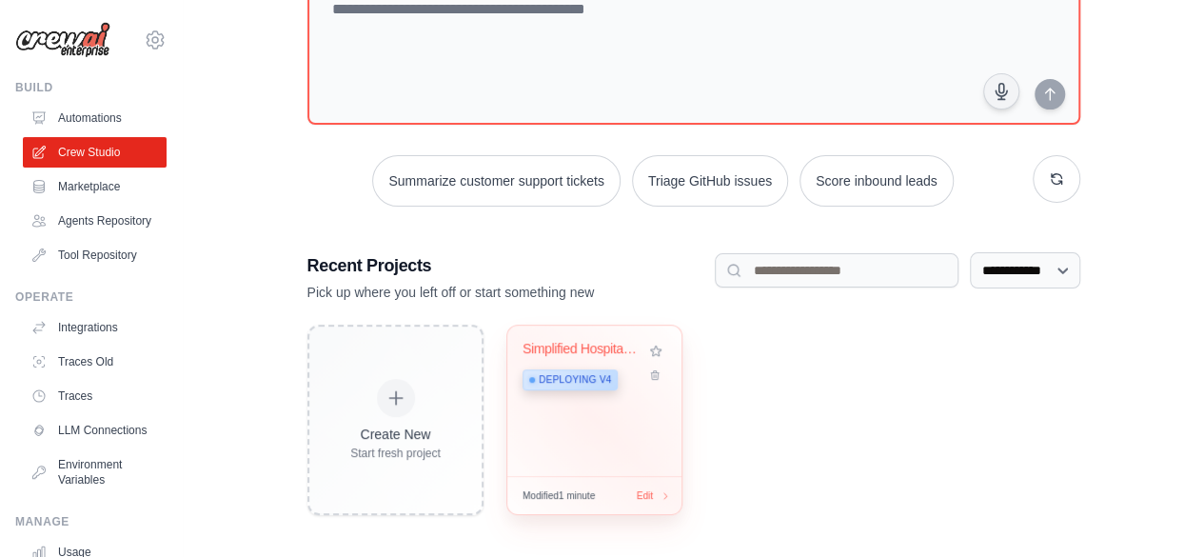
click at [538, 417] on div "Simplified Hospitality Training - U... Deploying v4" at bounding box center [594, 400] width 174 height 150
click at [575, 403] on div "Simplified Hospitality Training - U... Deploying v4" at bounding box center [594, 400] width 174 height 150
click at [567, 420] on div "Simplified Hospitality Training - U... Deploying v4" at bounding box center [594, 400] width 174 height 150
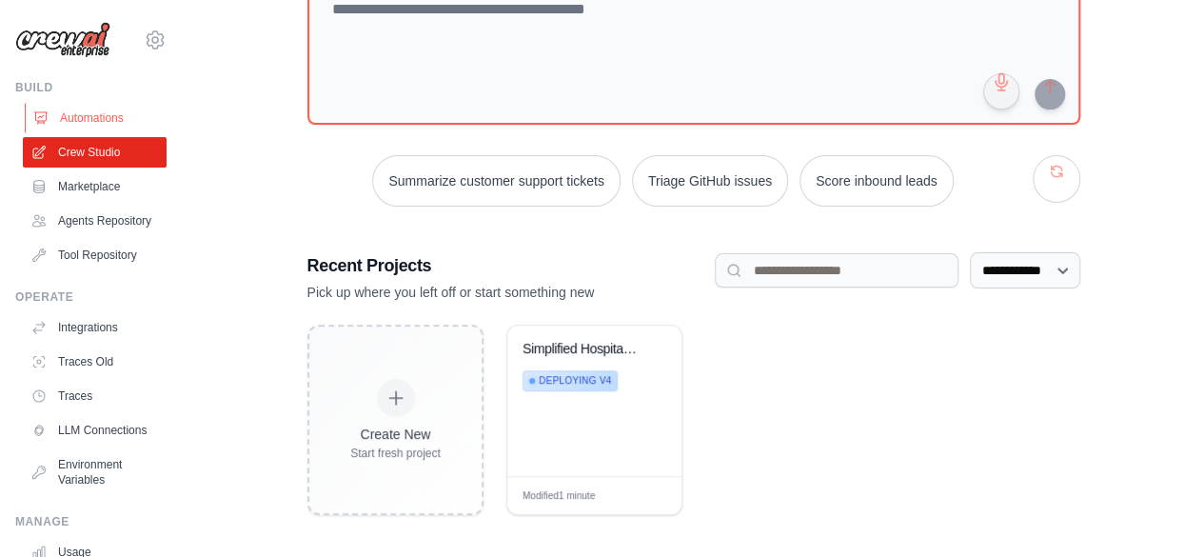
click at [92, 118] on link "Automations" at bounding box center [97, 118] width 144 height 30
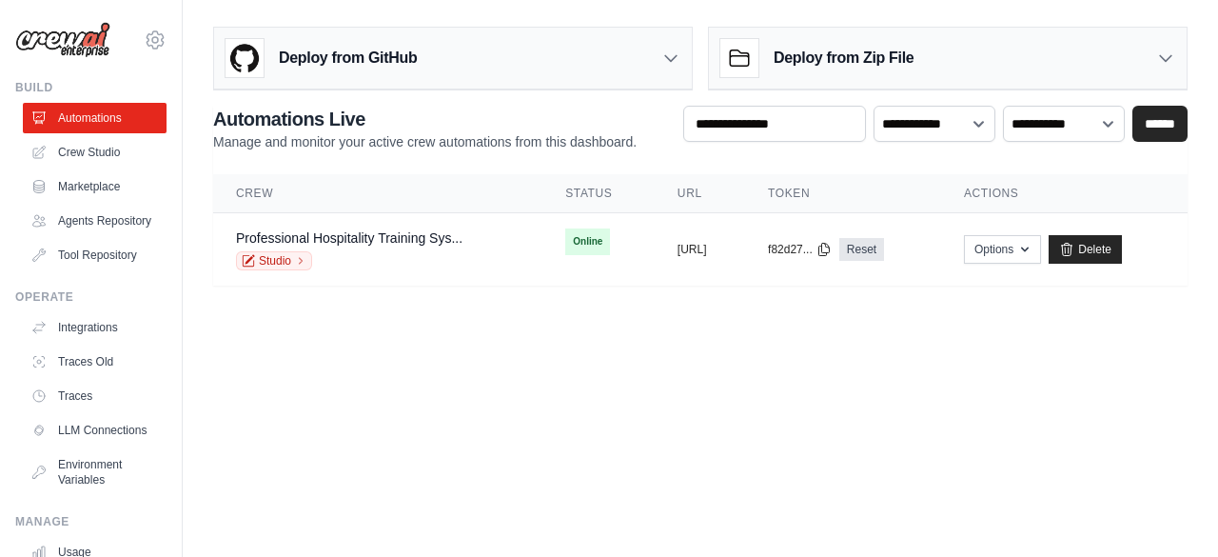
click at [673, 56] on icon at bounding box center [670, 58] width 19 height 19
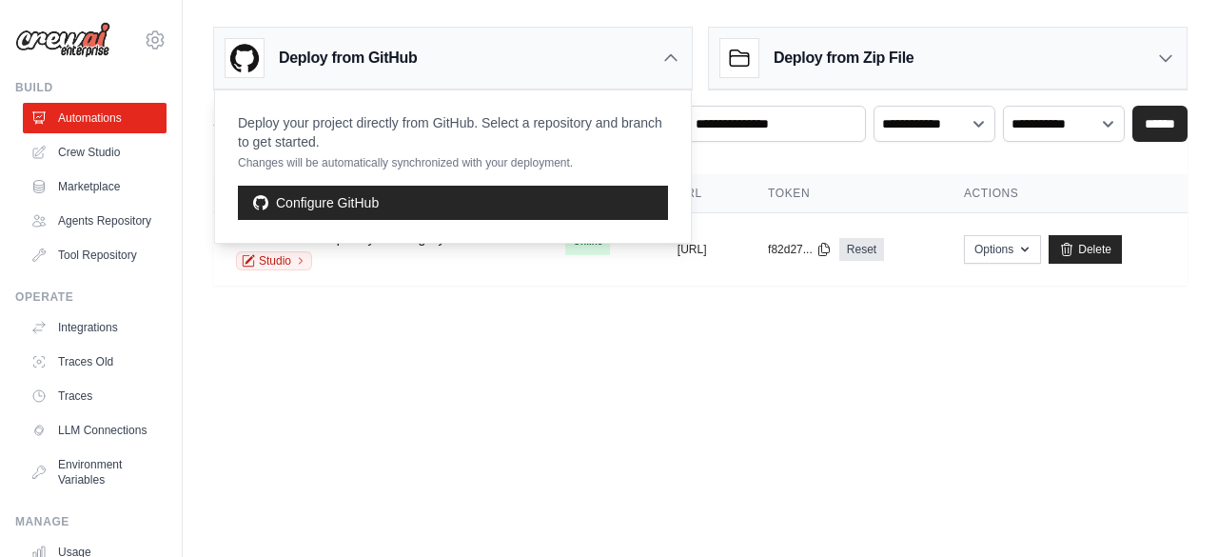
click at [575, 399] on body "foritglo@gmail.com Settings Build Automations" at bounding box center [609, 278] width 1218 height 557
click at [974, 128] on select "**********" at bounding box center [935, 123] width 122 height 35
click at [742, 326] on body "foritglo@gmail.com Settings Build Automations" at bounding box center [609, 278] width 1218 height 557
click at [678, 56] on icon at bounding box center [670, 58] width 19 height 19
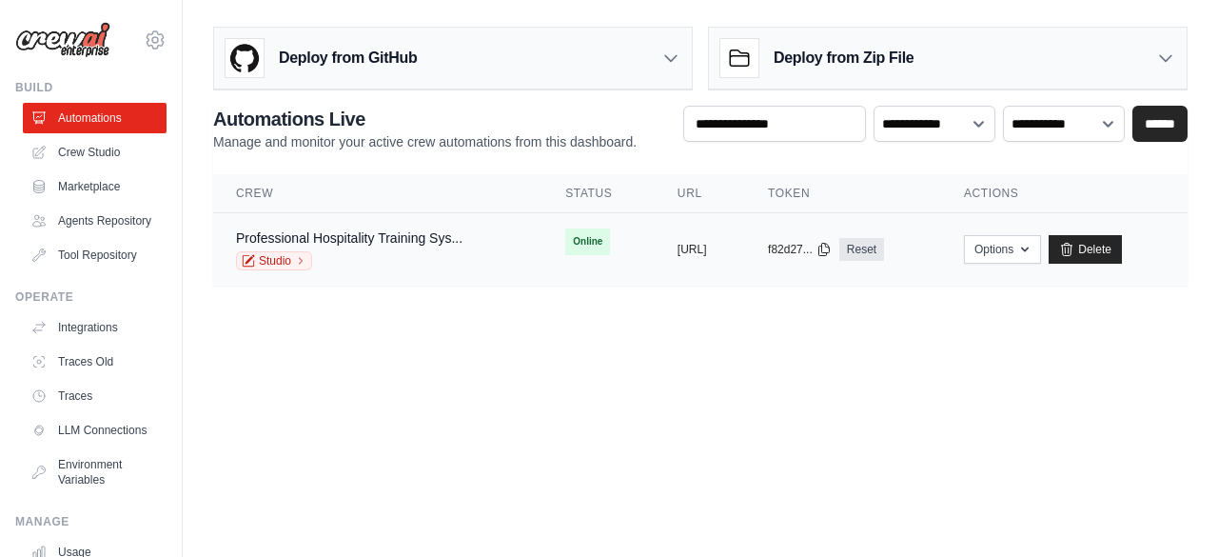
click at [565, 237] on span "Online" at bounding box center [587, 241] width 45 height 27
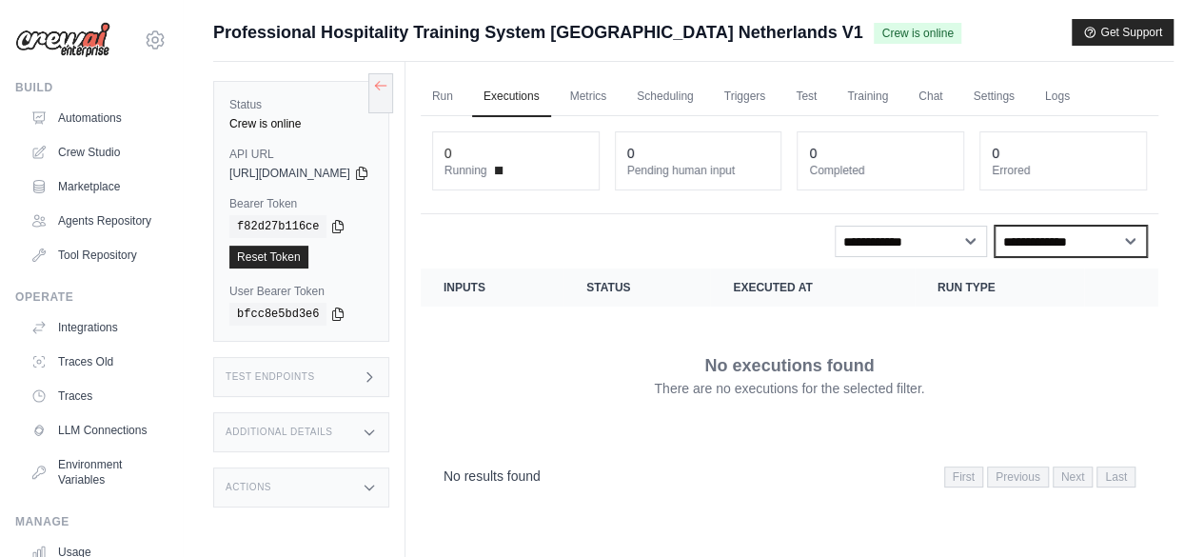
click at [1132, 244] on select "**********" at bounding box center [1070, 241] width 152 height 31
click at [1127, 239] on select "**********" at bounding box center [1070, 241] width 152 height 31
click at [619, 92] on link "Metrics" at bounding box center [589, 97] width 60 height 40
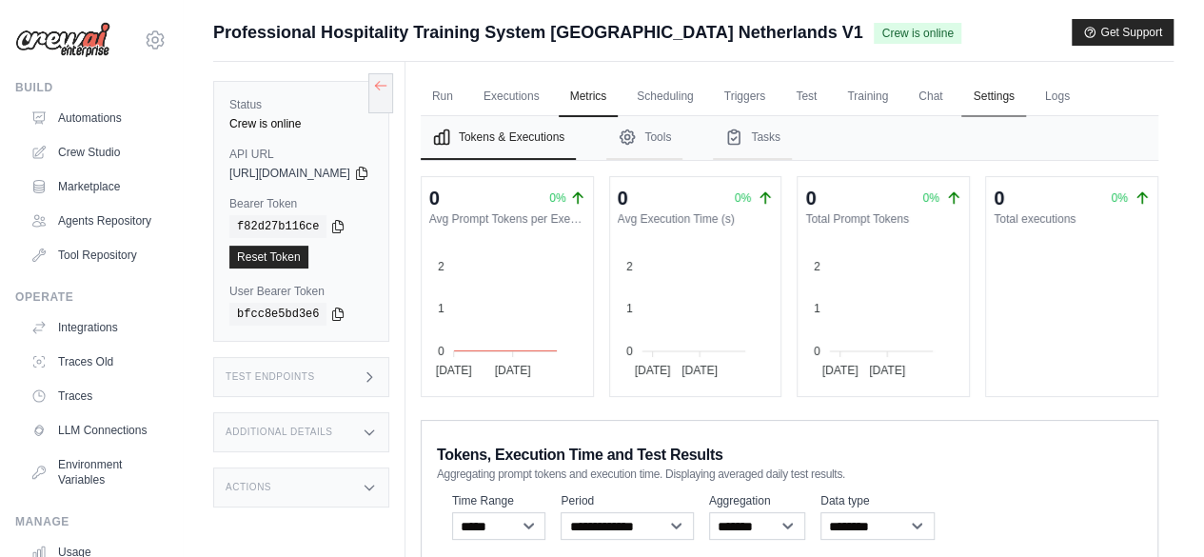
click at [1025, 98] on link "Settings" at bounding box center [993, 97] width 64 height 40
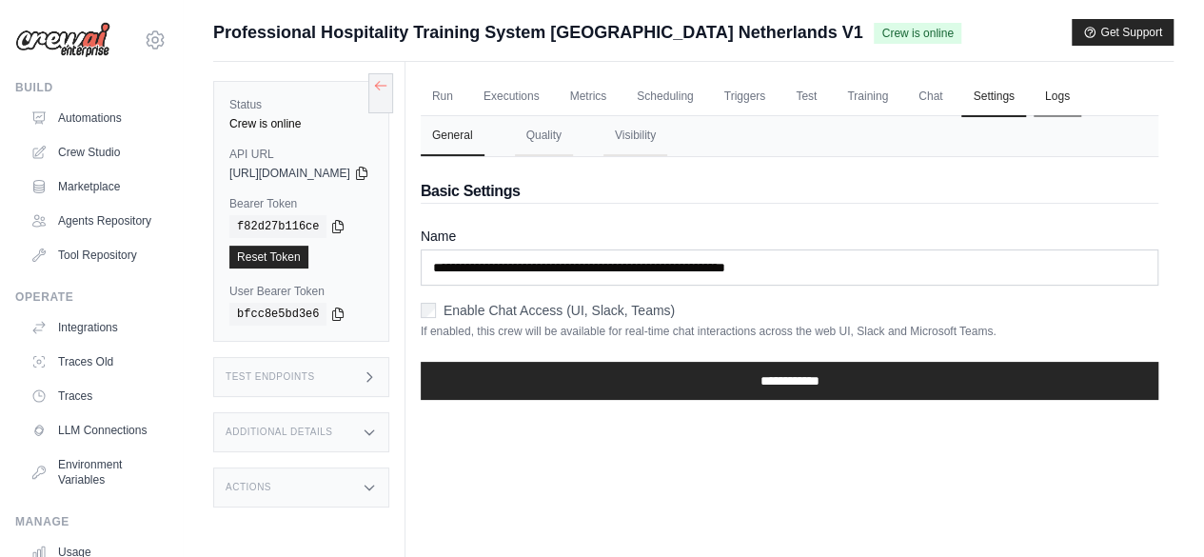
click at [1081, 96] on link "Logs" at bounding box center [1057, 97] width 48 height 40
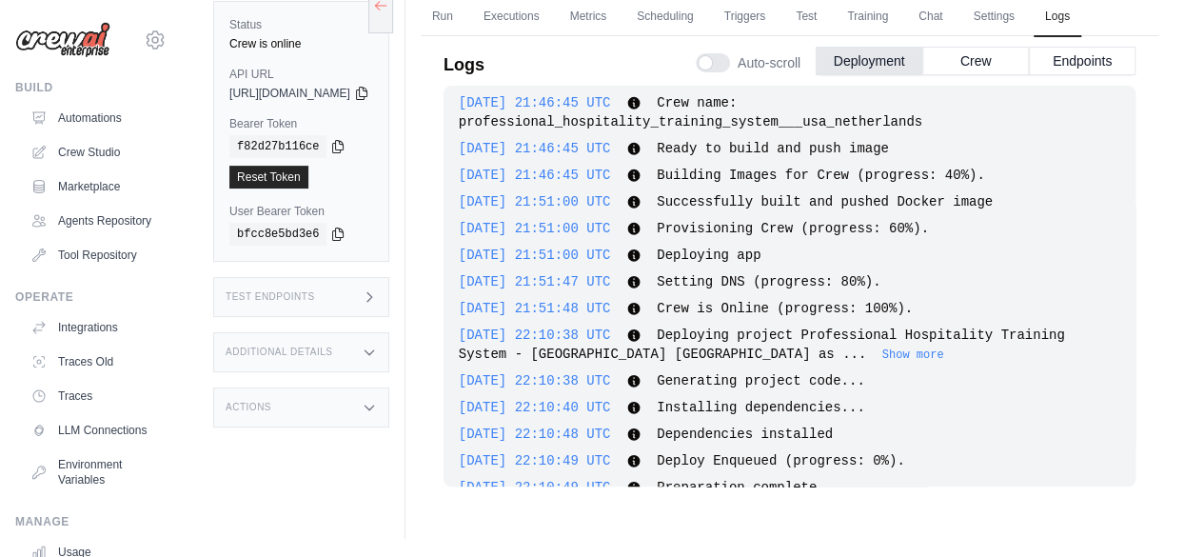
scroll to position [824, 0]
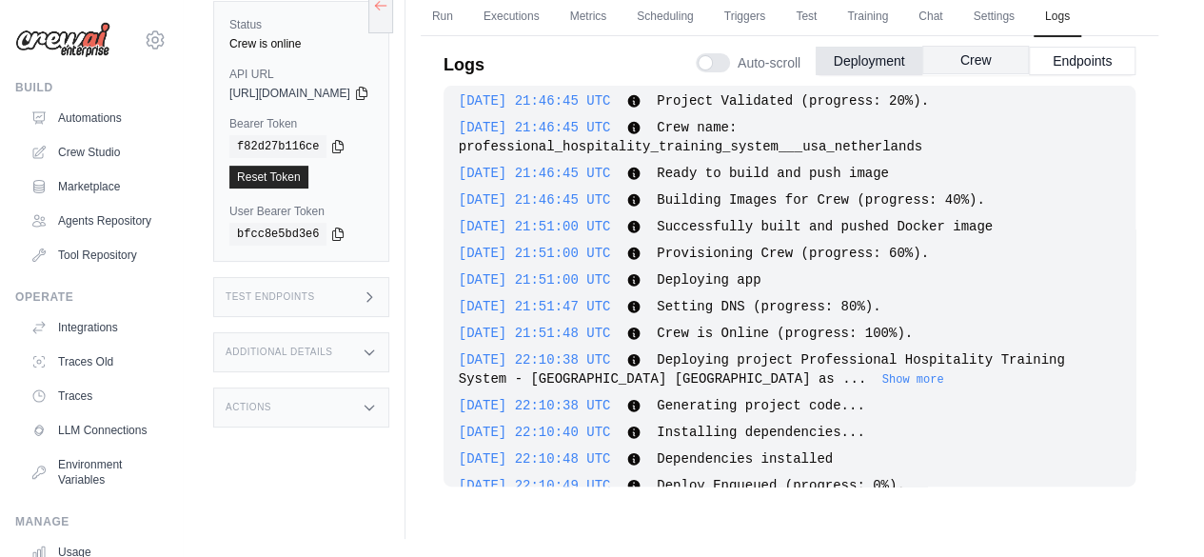
click at [976, 58] on button "Crew" at bounding box center [975, 60] width 107 height 29
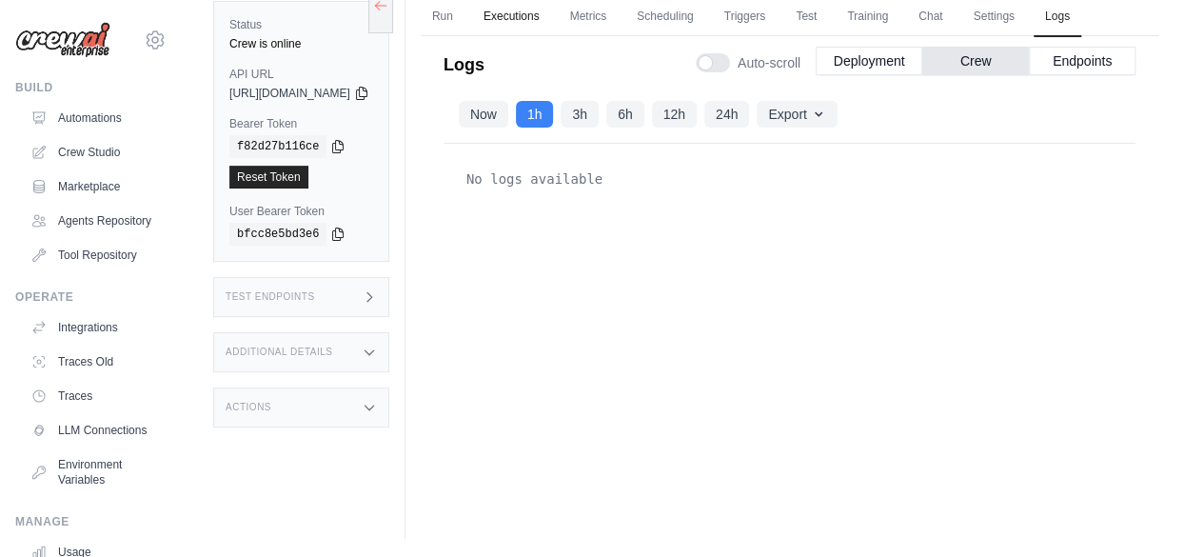
click at [549, 16] on link "Executions" at bounding box center [511, 17] width 79 height 40
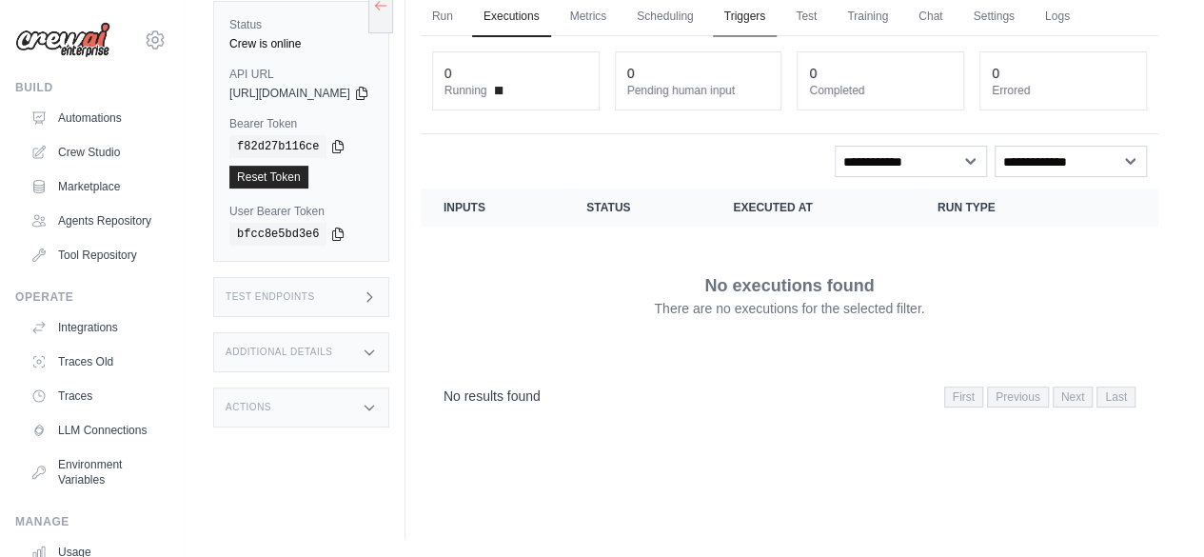
click at [777, 14] on link "Triggers" at bounding box center [745, 17] width 65 height 40
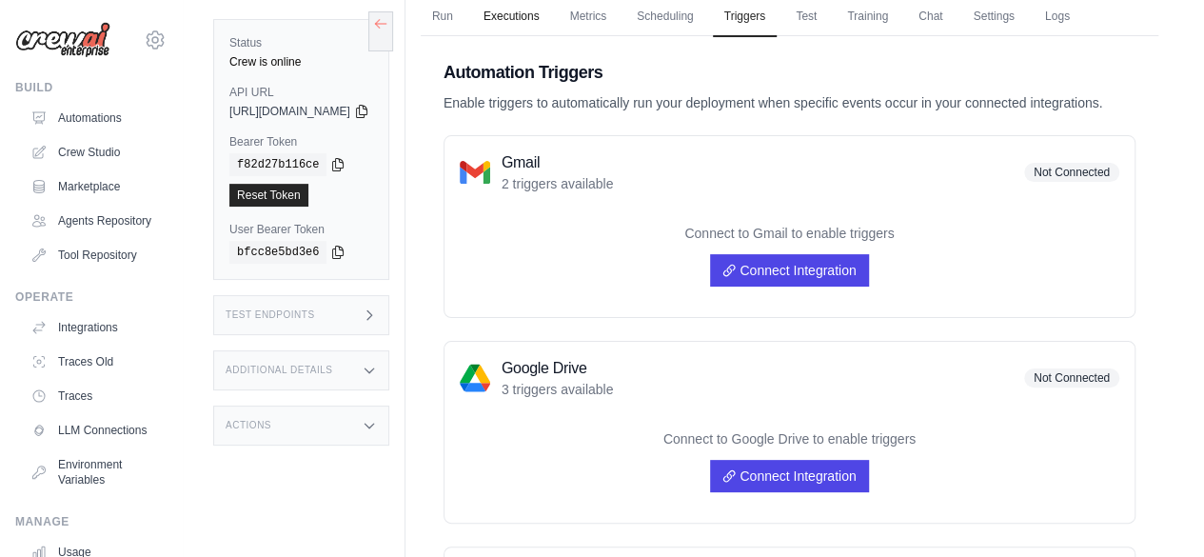
click at [551, 16] on link "Executions" at bounding box center [511, 17] width 79 height 40
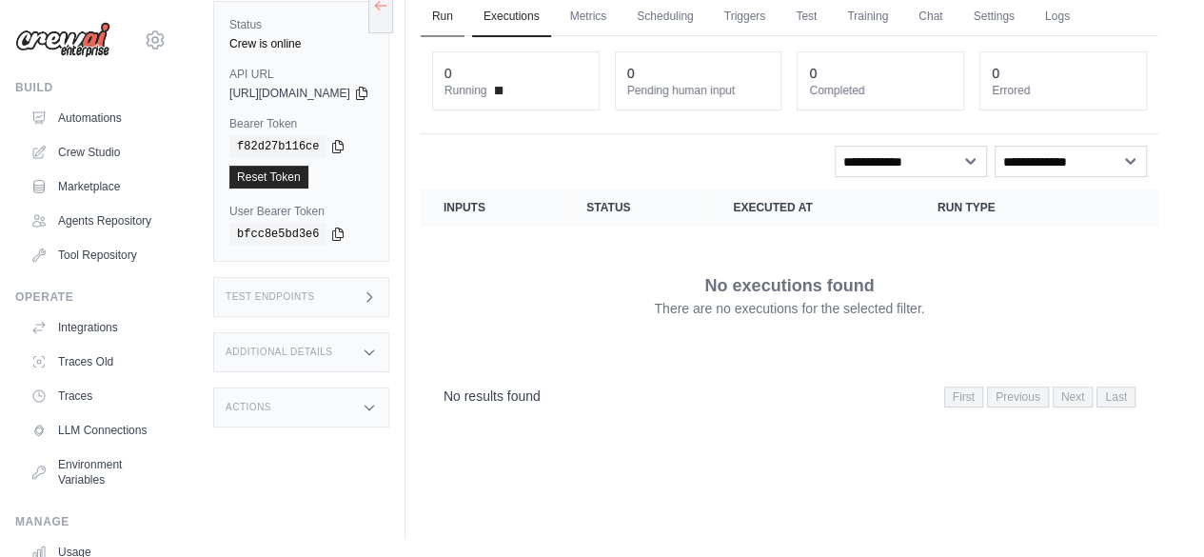
click at [464, 11] on link "Run" at bounding box center [443, 17] width 44 height 40
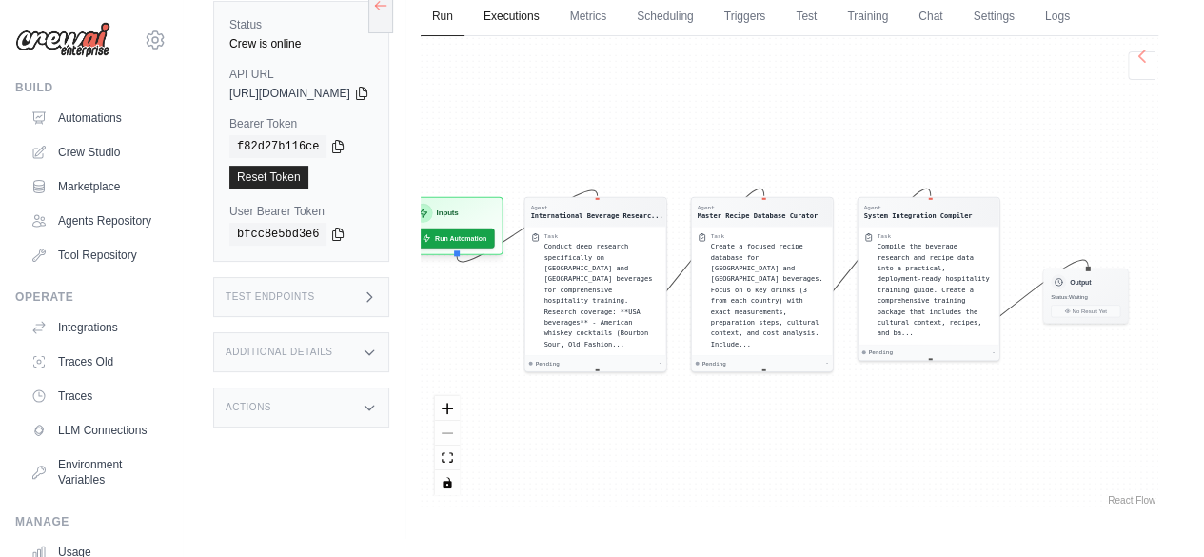
click at [551, 12] on link "Executions" at bounding box center [511, 17] width 79 height 40
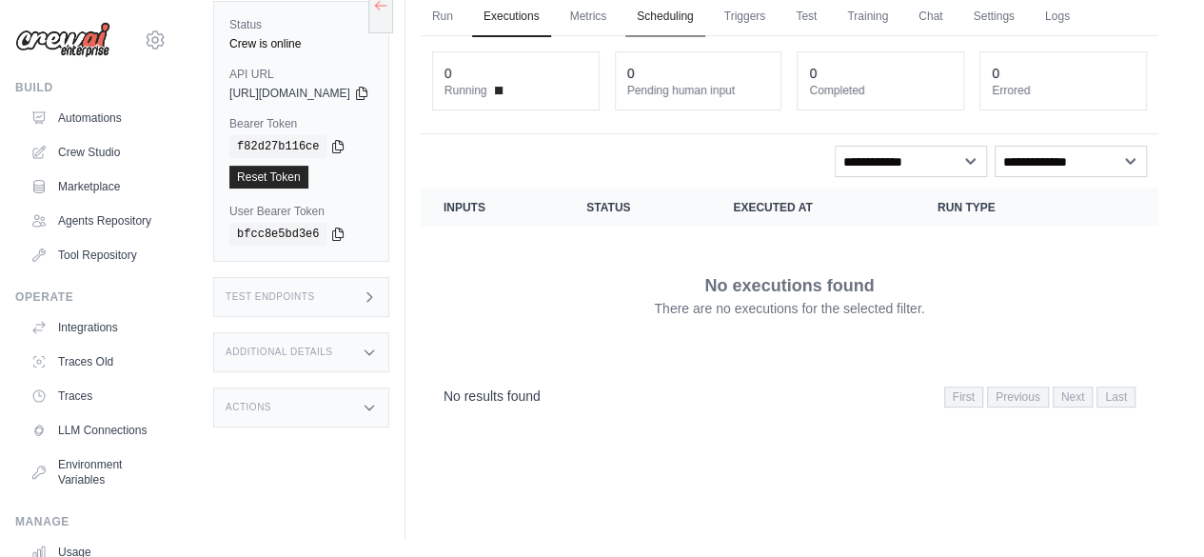
click at [704, 9] on link "Scheduling" at bounding box center [664, 17] width 79 height 40
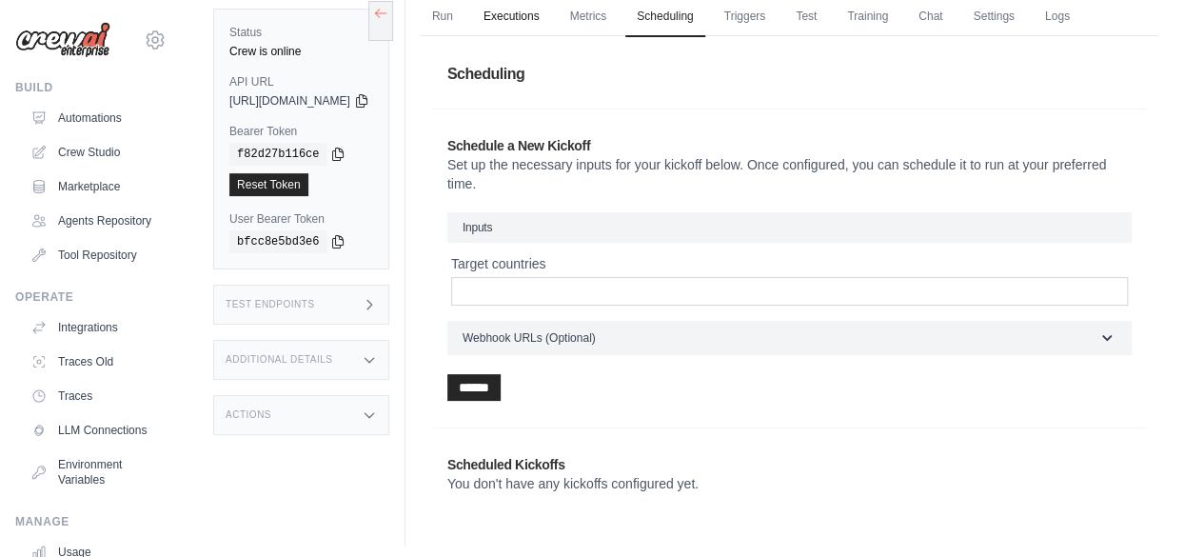
click at [551, 12] on link "Executions" at bounding box center [511, 17] width 79 height 40
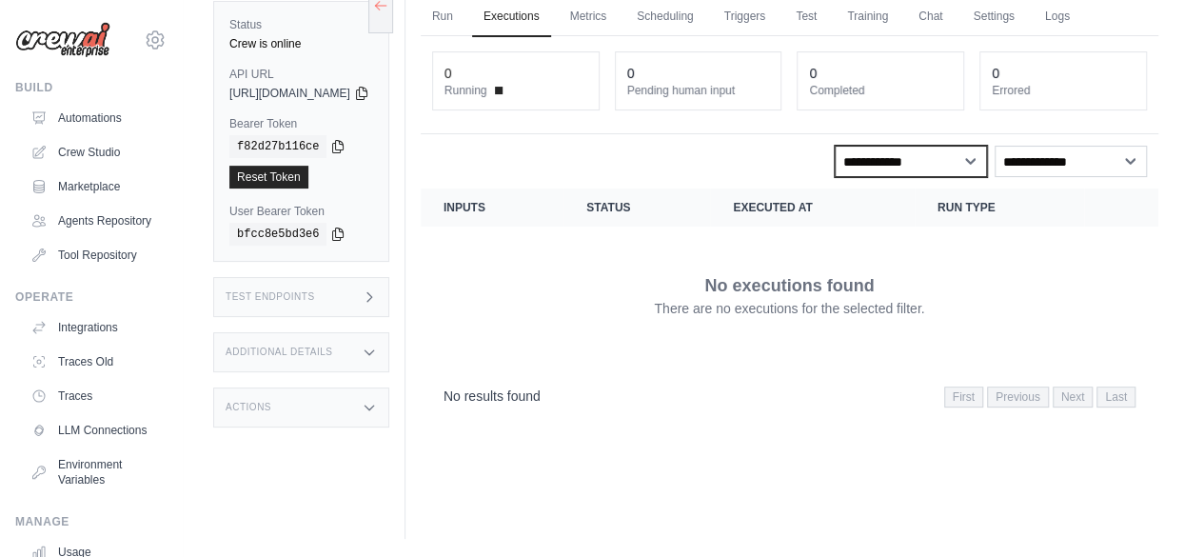
click at [958, 155] on select "**********" at bounding box center [911, 161] width 152 height 31
click at [679, 244] on div "No executions found There are no executions for the selected filter." at bounding box center [789, 295] width 692 height 107
click at [1081, 10] on link "Logs" at bounding box center [1057, 17] width 48 height 40
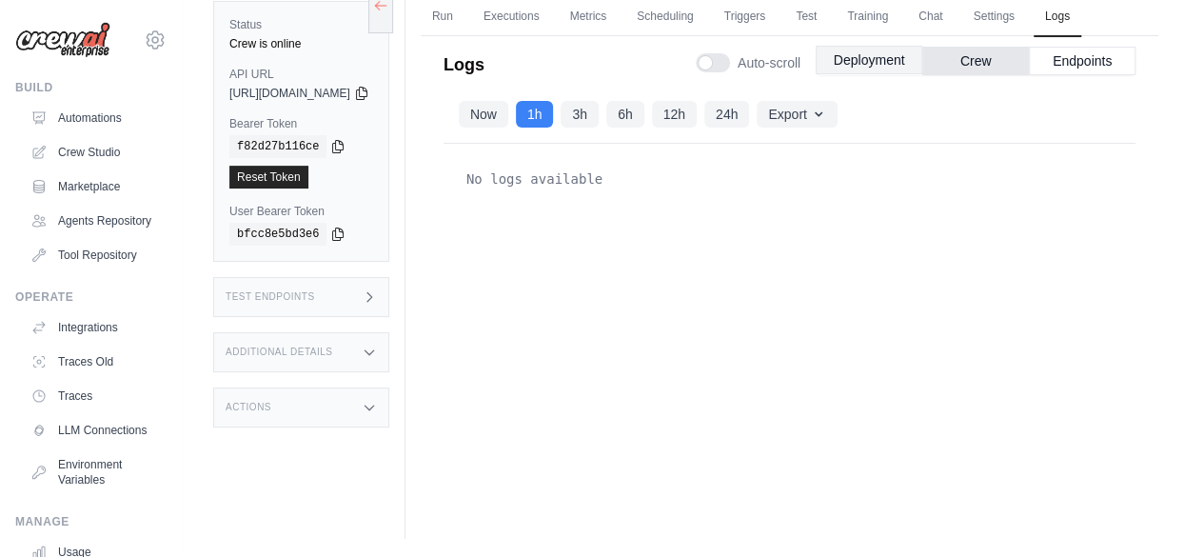
click at [849, 59] on button "Deployment" at bounding box center [869, 60] width 107 height 29
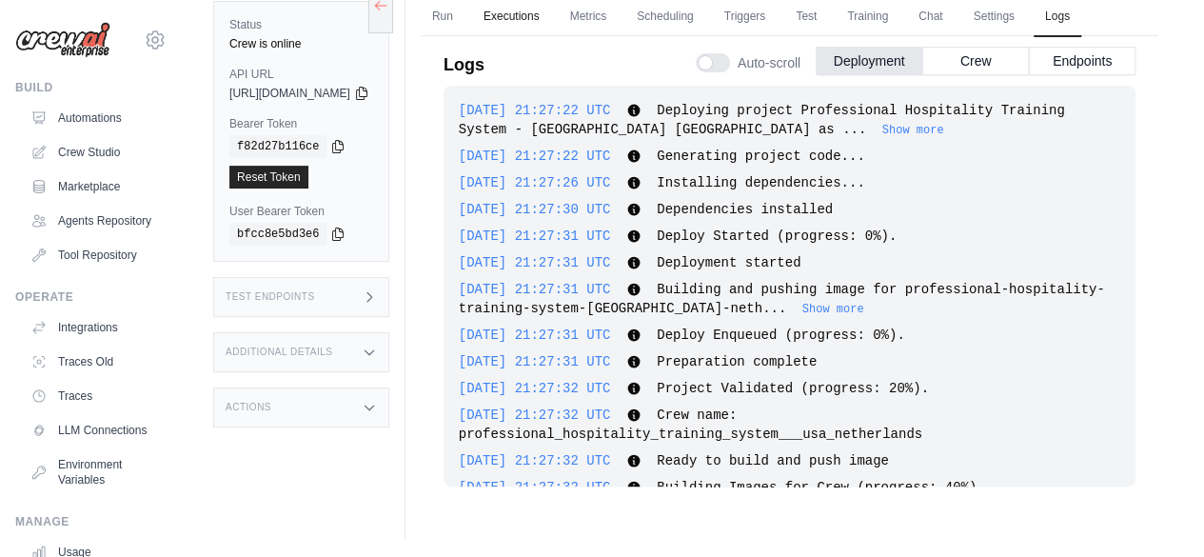
click at [551, 9] on link "Executions" at bounding box center [511, 17] width 79 height 40
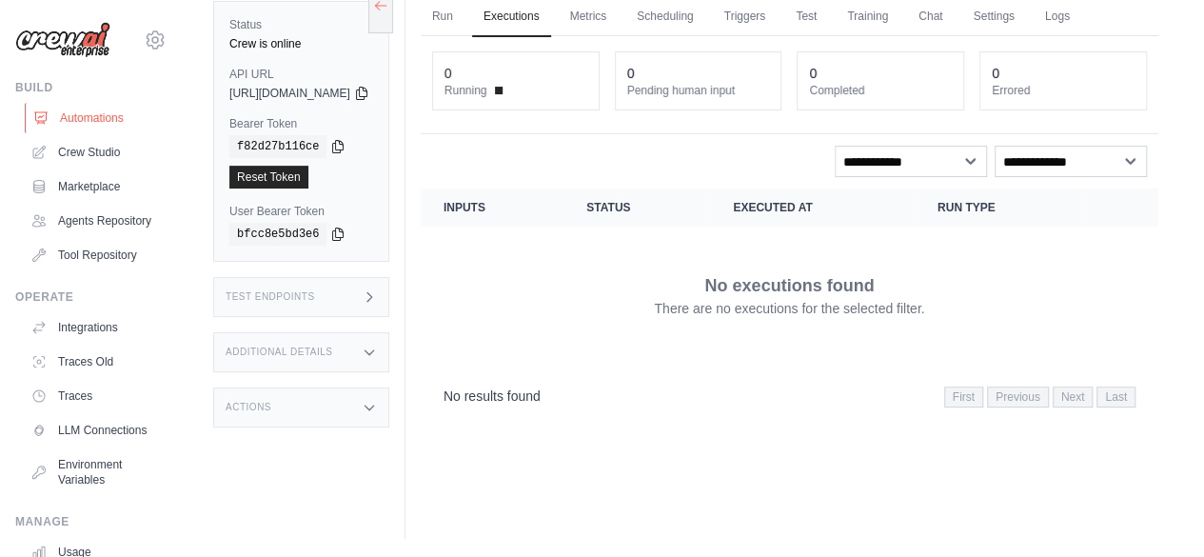
click at [89, 112] on link "Automations" at bounding box center [97, 118] width 144 height 30
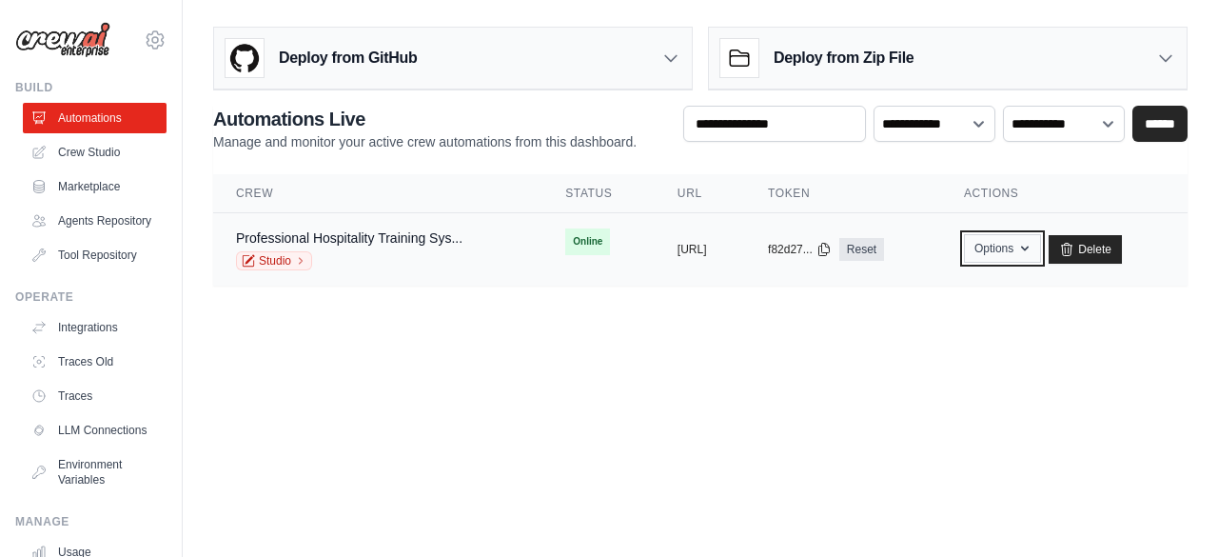
click at [1029, 247] on icon "button" at bounding box center [1025, 248] width 8 height 5
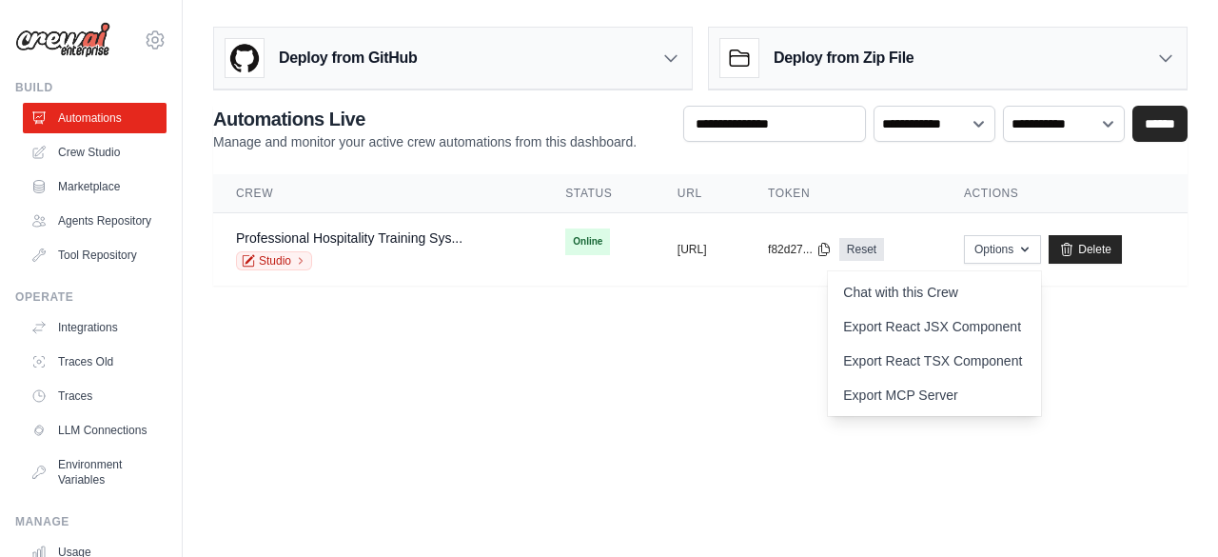
click at [688, 359] on body "foritglo@gmail.com Settings Build Automations" at bounding box center [609, 278] width 1218 height 557
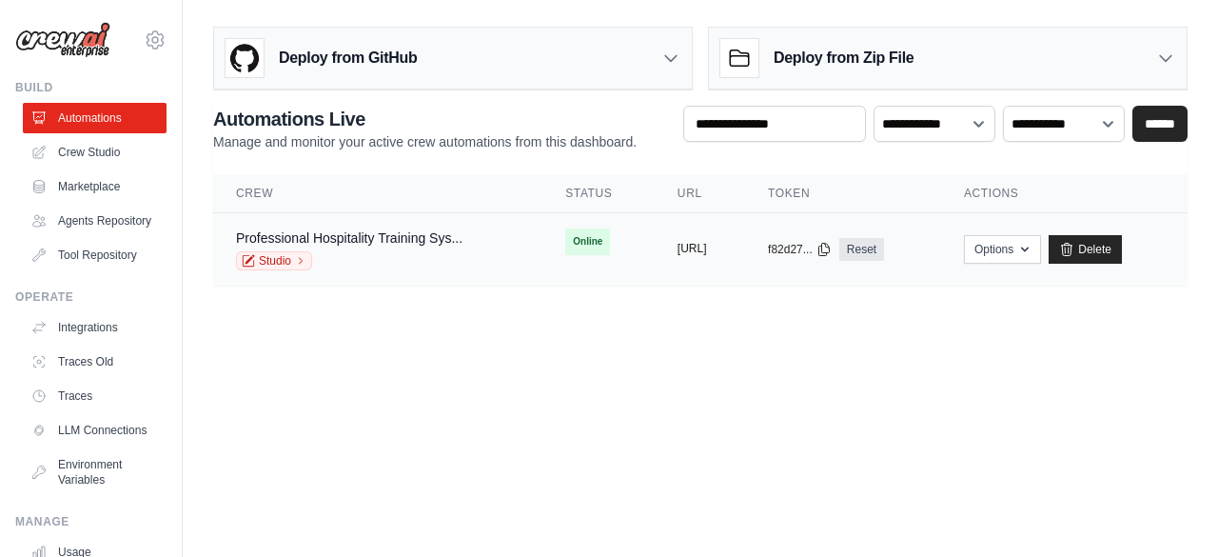
click at [687, 246] on button "https://professional-hospitality-tr" at bounding box center [693, 248] width 30 height 15
drag, startPoint x: 685, startPoint y: 245, endPoint x: 672, endPoint y: 245, distance: 13.3
click at [678, 245] on button "https://professional-hospitality-tr" at bounding box center [693, 248] width 30 height 15
click at [1033, 249] on icon "button" at bounding box center [1024, 248] width 15 height 15
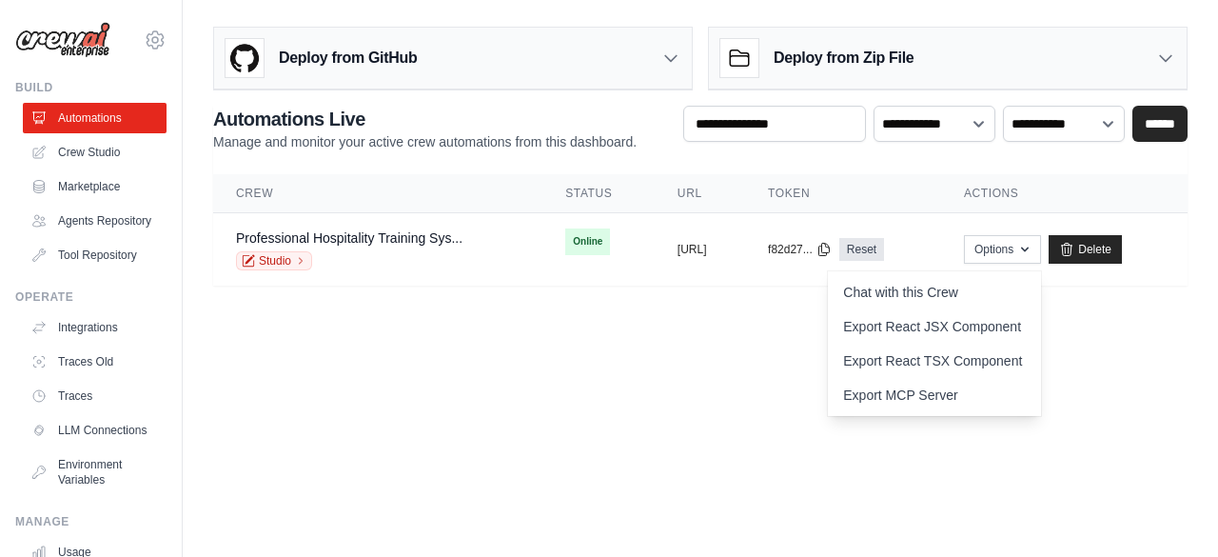
click at [725, 354] on body "foritglo@gmail.com Settings Build Automations" at bounding box center [609, 278] width 1218 height 557
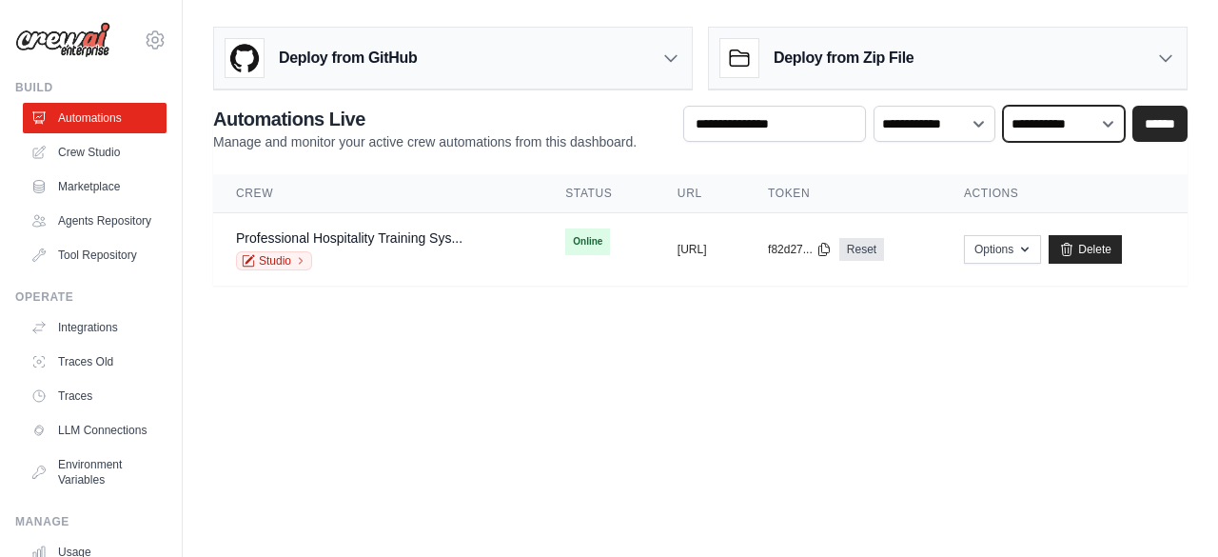
click at [1103, 117] on select "**********" at bounding box center [1064, 123] width 122 height 35
click at [762, 163] on div "**********" at bounding box center [700, 196] width 974 height 180
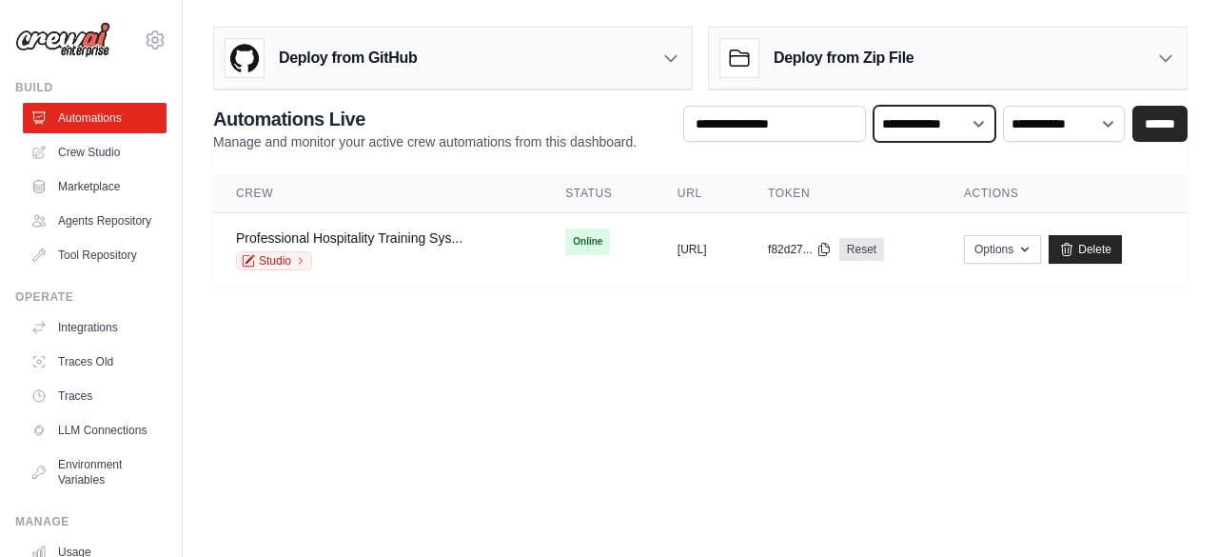
click at [984, 128] on select "**********" at bounding box center [935, 123] width 122 height 35
click at [733, 367] on body "foritglo@gmail.com Settings Build Automations" at bounding box center [609, 278] width 1218 height 557
click at [278, 259] on link "Studio" at bounding box center [274, 260] width 76 height 19
click at [354, 238] on link "Professional Hospitality Training Sys..." at bounding box center [349, 237] width 226 height 15
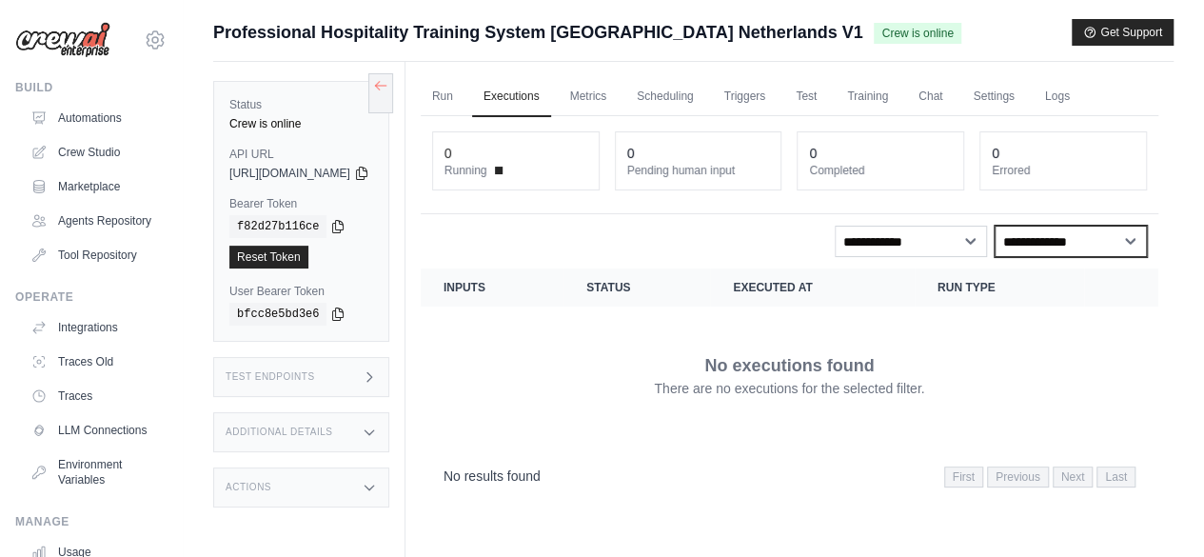
click at [1132, 239] on select "**********" at bounding box center [1070, 241] width 152 height 31
select select "*******"
click at [994, 226] on select "**********" at bounding box center [1070, 241] width 152 height 31
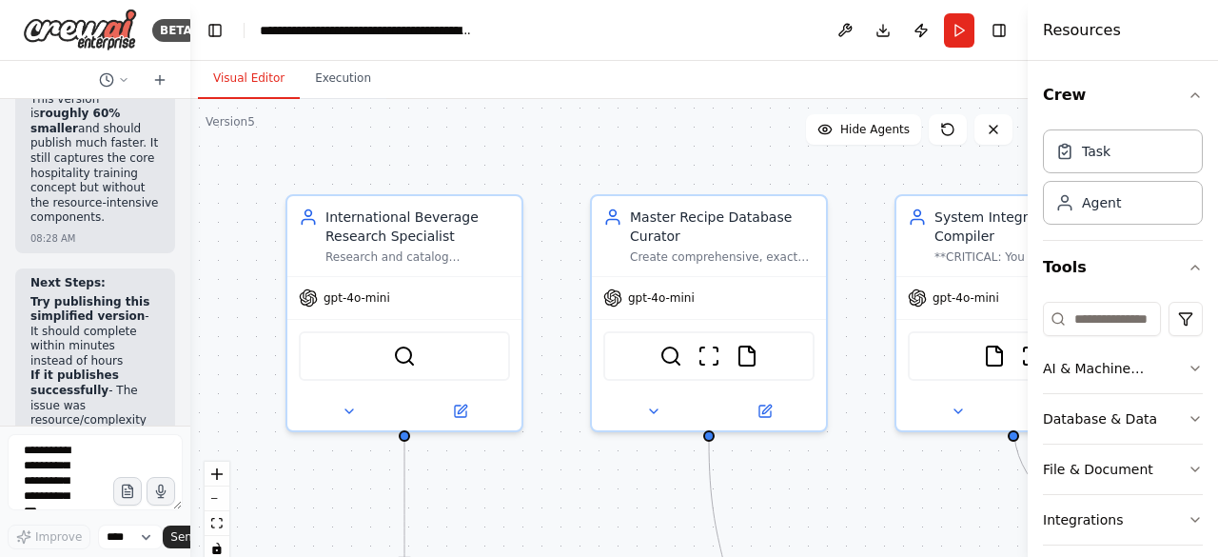
scroll to position [18274, 0]
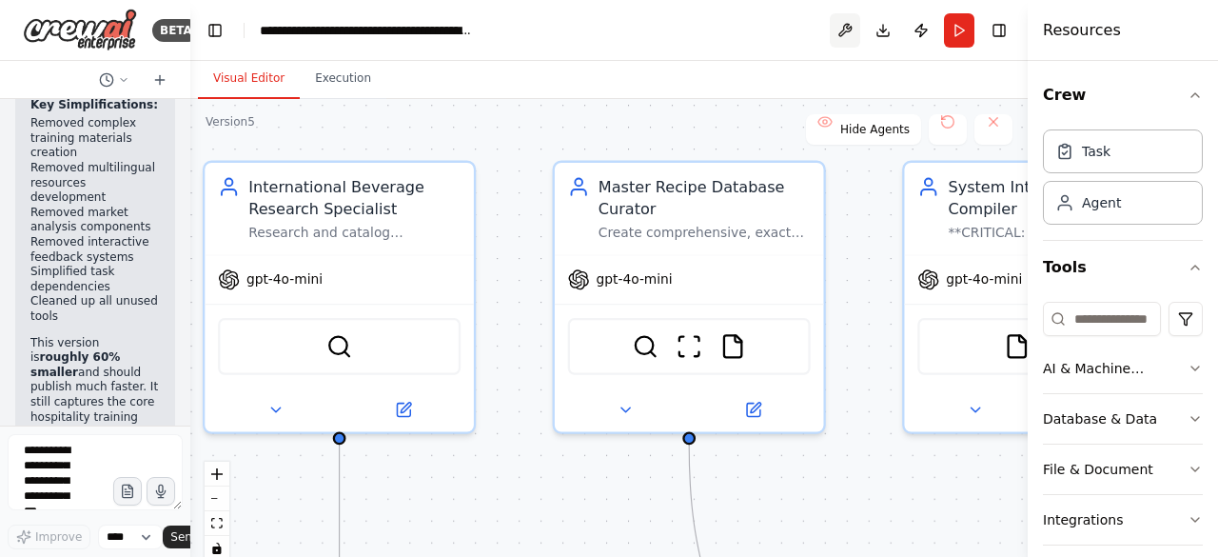
click at [845, 28] on button at bounding box center [845, 30] width 30 height 34
